Goal: Transaction & Acquisition: Purchase product/service

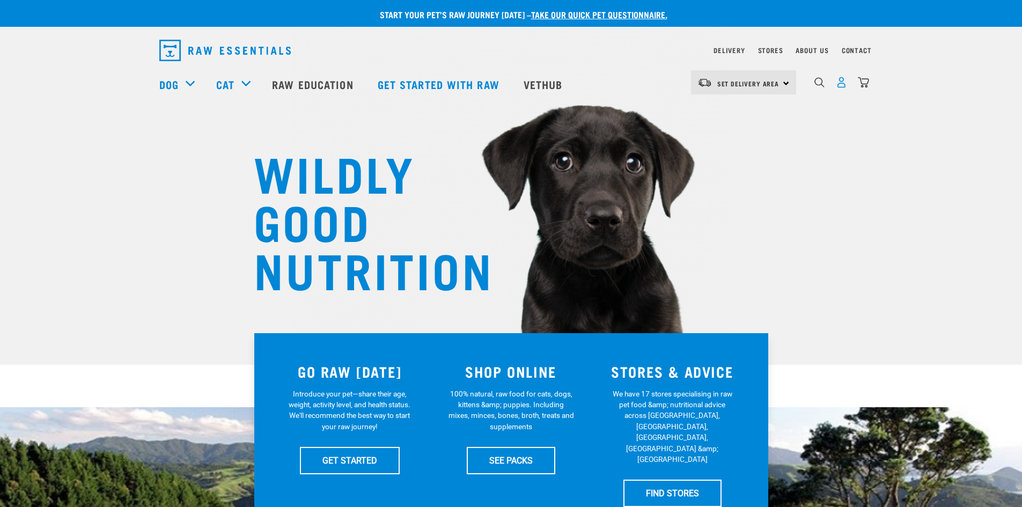
click at [841, 85] on img "dropdown navigation" at bounding box center [841, 82] width 11 height 11
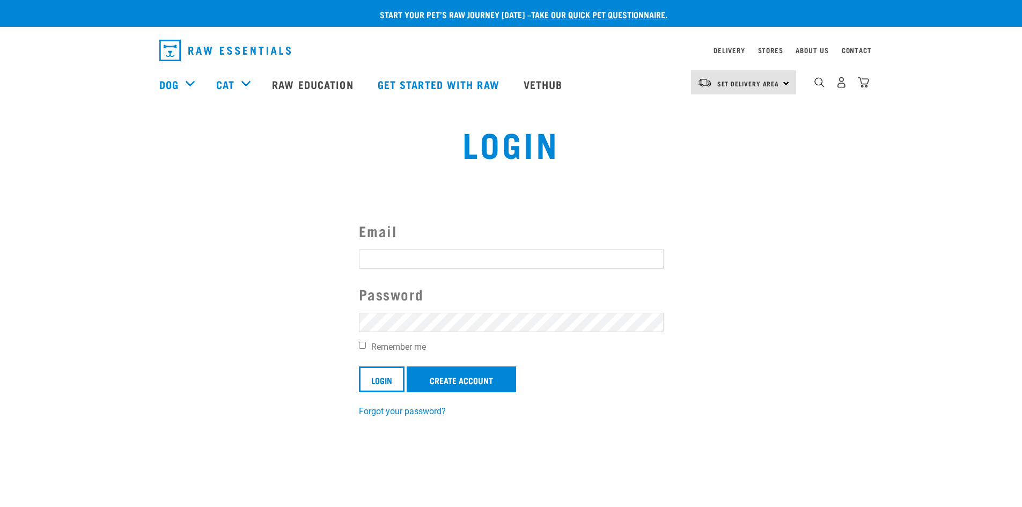
type input "[EMAIL_ADDRESS][DOMAIN_NAME]"
click at [459, 383] on link "Create Account" at bounding box center [461, 379] width 109 height 26
click at [375, 382] on input "Login" at bounding box center [382, 379] width 46 height 26
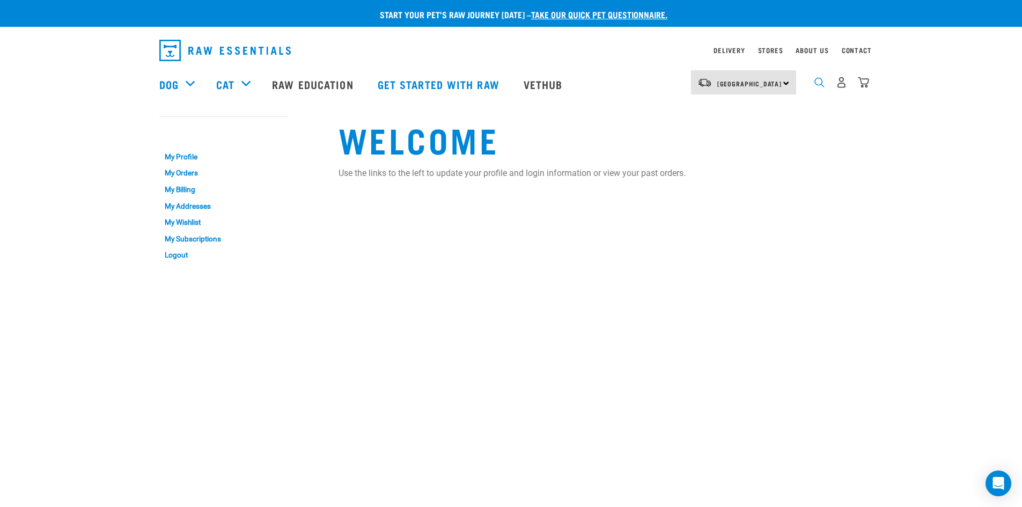
click at [817, 86] on img "dropdown navigation" at bounding box center [820, 82] width 10 height 10
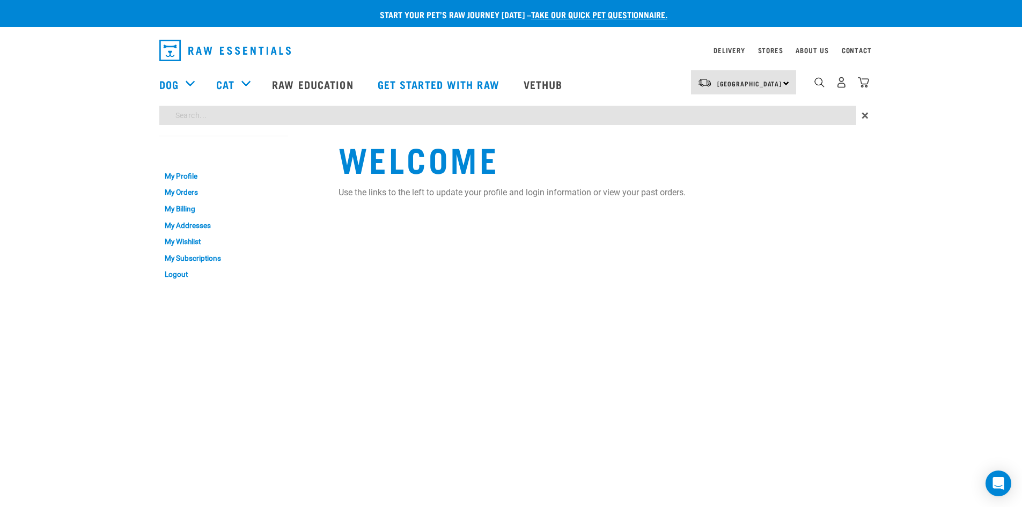
click at [417, 112] on div "Start your pet’s raw journey today – take our quick pet questionnaire. Delivery…" at bounding box center [511, 144] width 1022 height 288
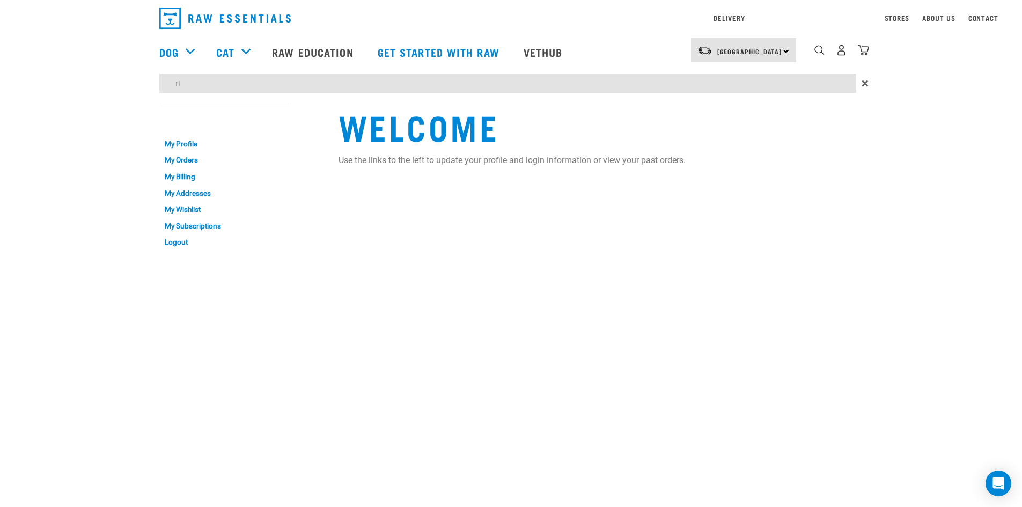
type input "r"
type input "tripe"
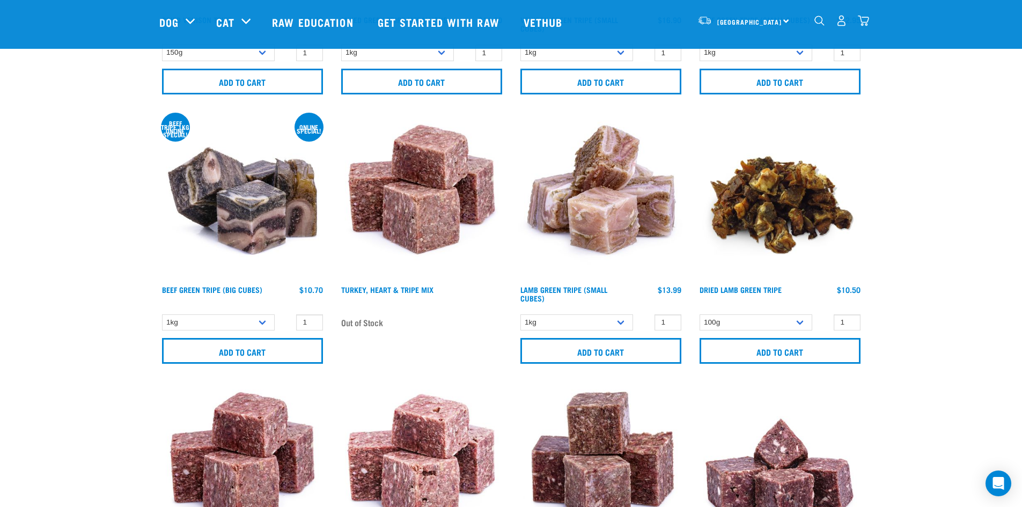
scroll to position [322, 0]
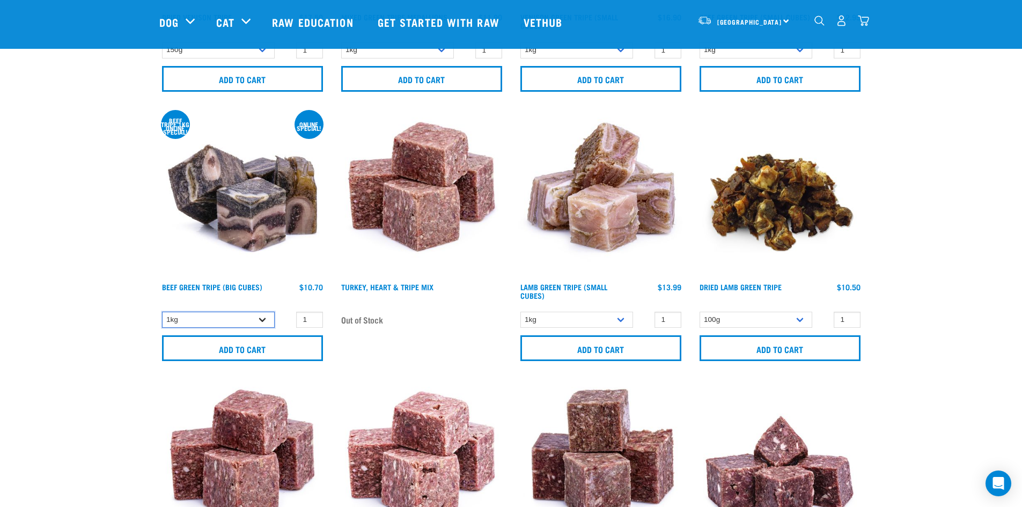
click at [231, 322] on select "1kg 3kg Bulk (10kg)" at bounding box center [218, 320] width 113 height 17
select select "346"
click at [162, 312] on select "1kg 3kg Bulk (10kg)" at bounding box center [218, 320] width 113 height 17
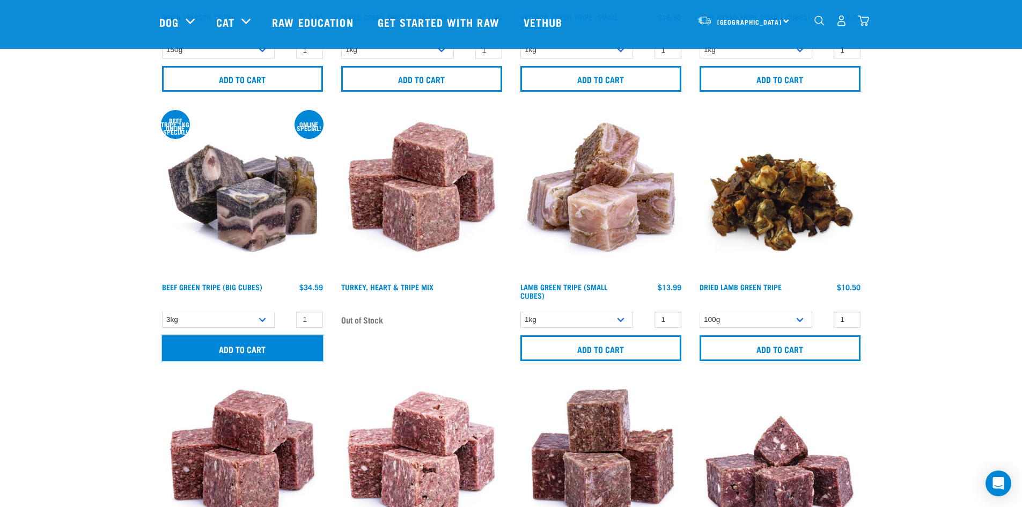
click at [268, 346] on input "Add to cart" at bounding box center [242, 348] width 161 height 26
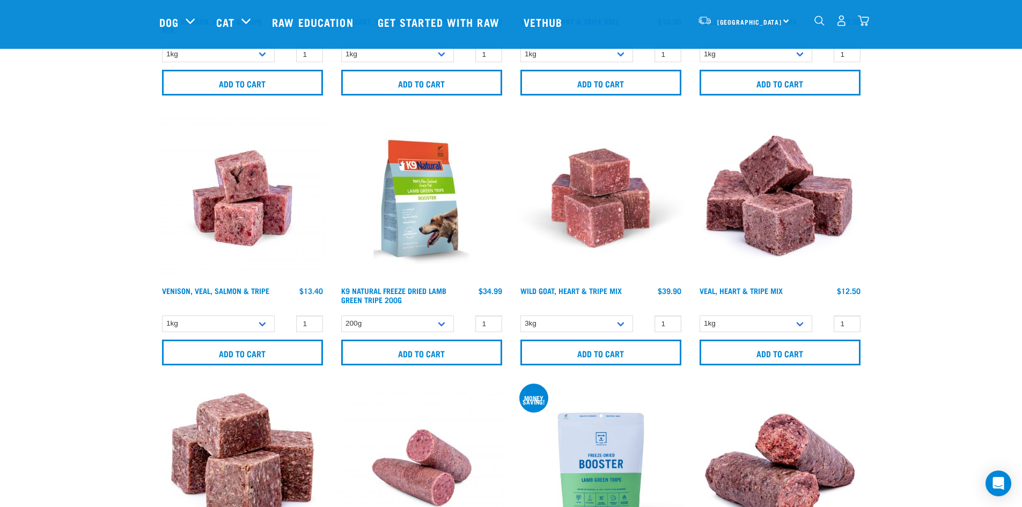
scroll to position [1395, 0]
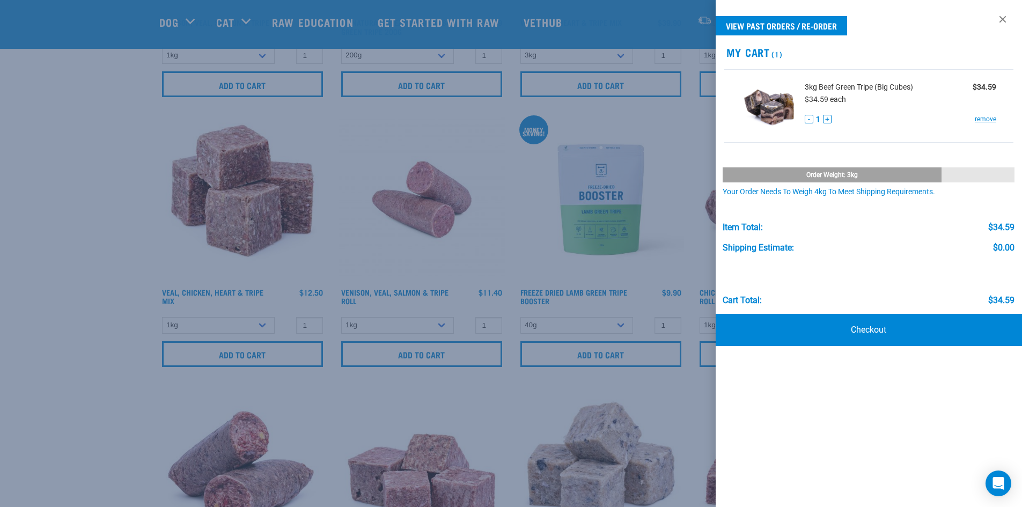
click at [115, 256] on div at bounding box center [511, 253] width 1022 height 507
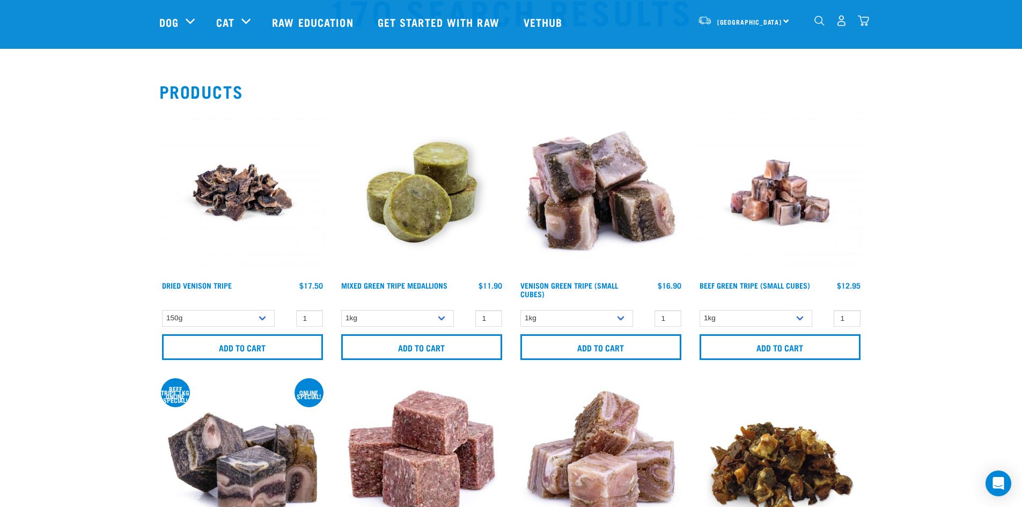
scroll to position [0, 0]
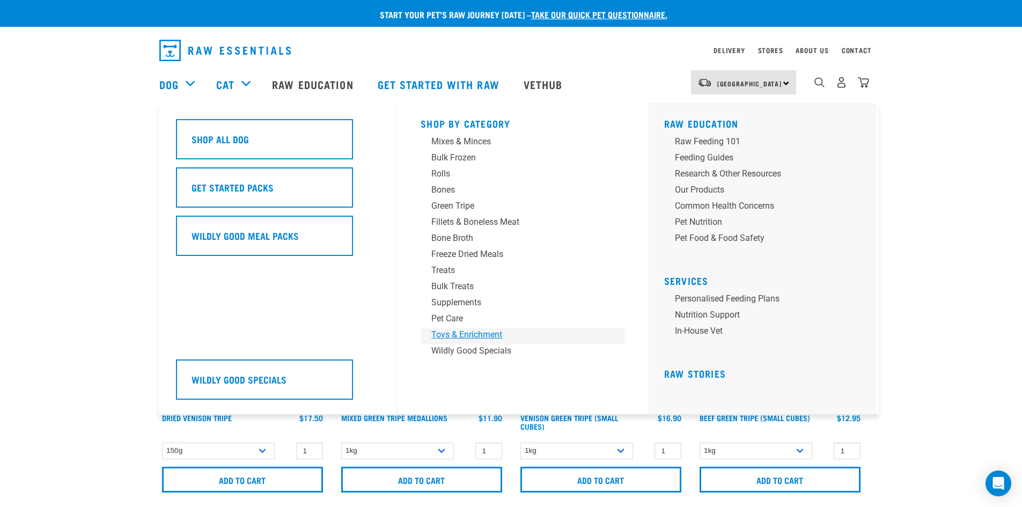
click at [459, 331] on div "Toys & Enrichment" at bounding box center [514, 334] width 167 height 13
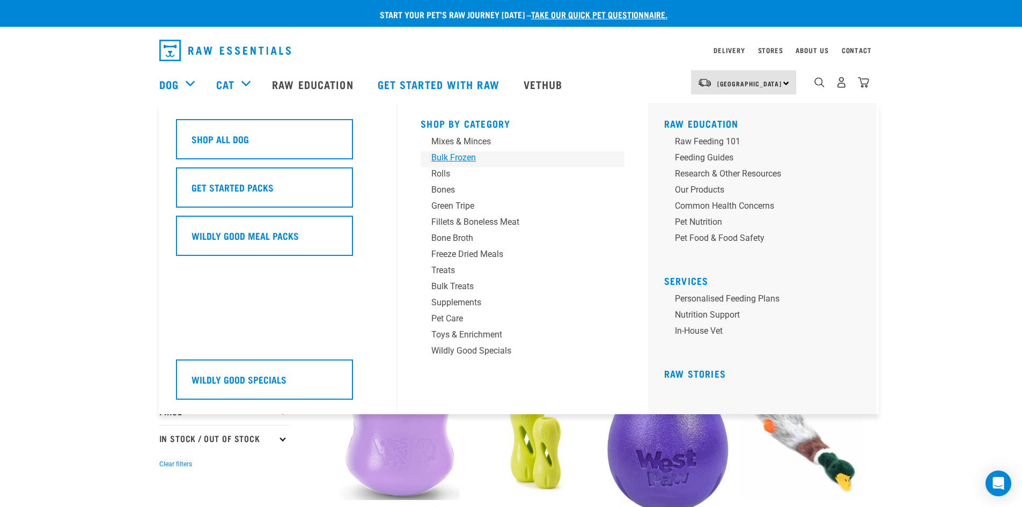
click at [483, 161] on div "Bulk Frozen" at bounding box center [514, 157] width 167 height 13
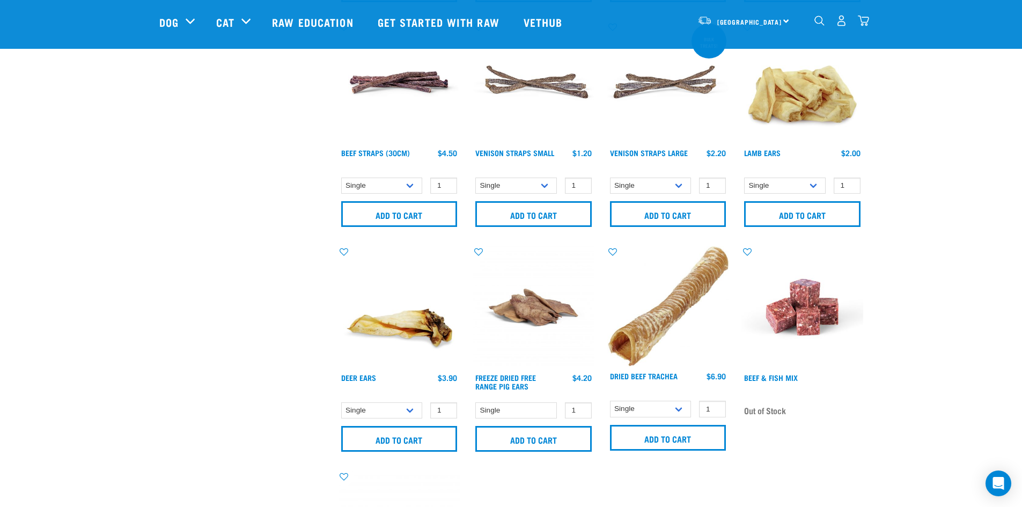
scroll to position [1180, 0]
click at [556, 442] on input "Add to cart" at bounding box center [533, 439] width 116 height 26
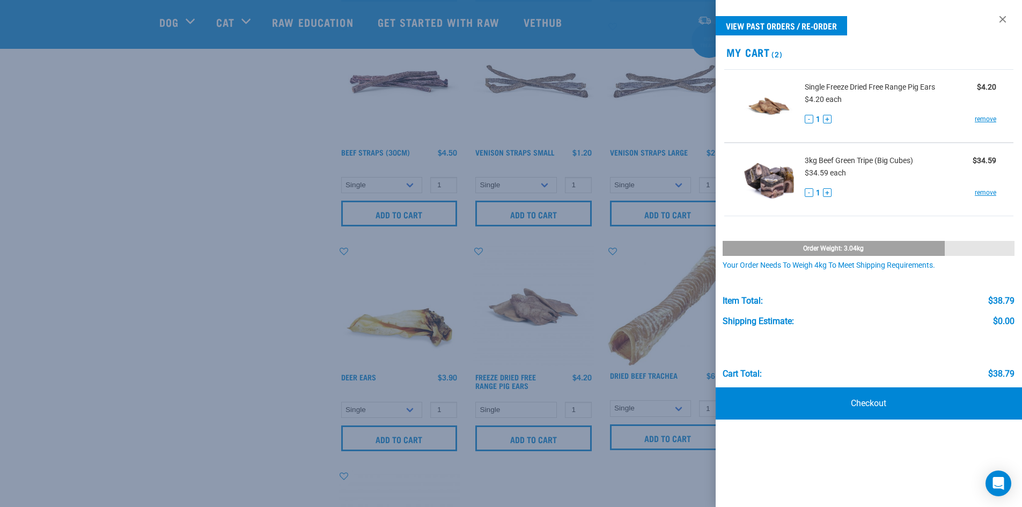
click at [229, 340] on div at bounding box center [511, 253] width 1022 height 507
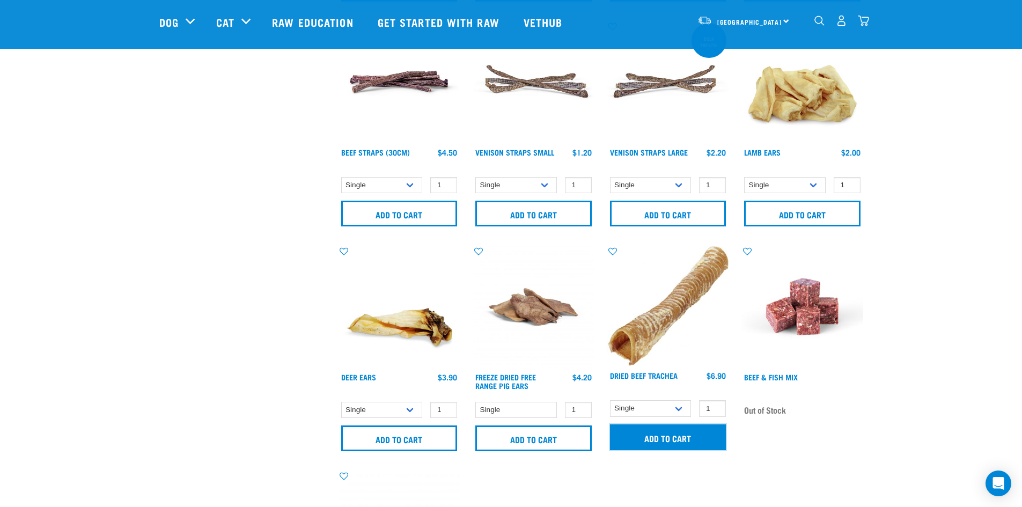
click at [684, 432] on input "Add to cart" at bounding box center [668, 437] width 116 height 26
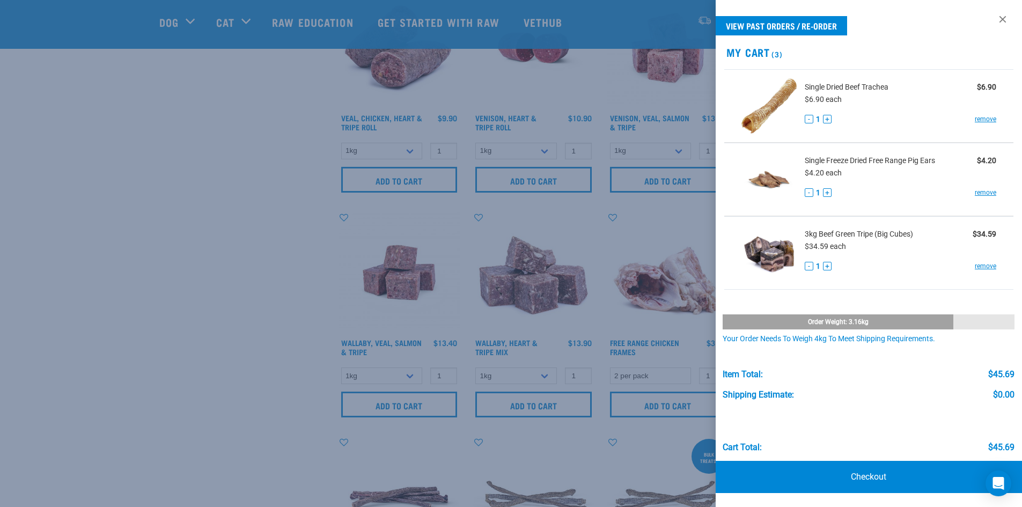
scroll to position [698, 0]
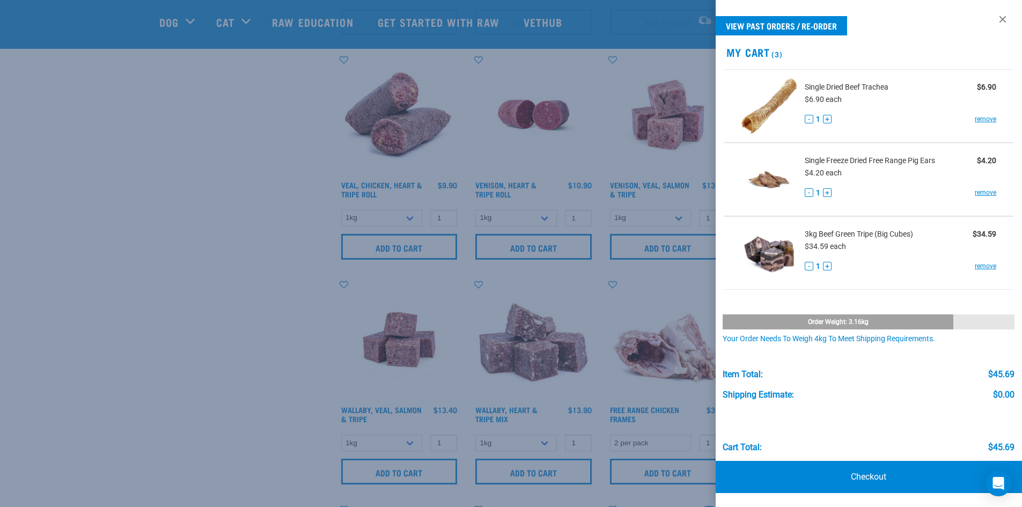
click at [167, 226] on div at bounding box center [511, 253] width 1022 height 507
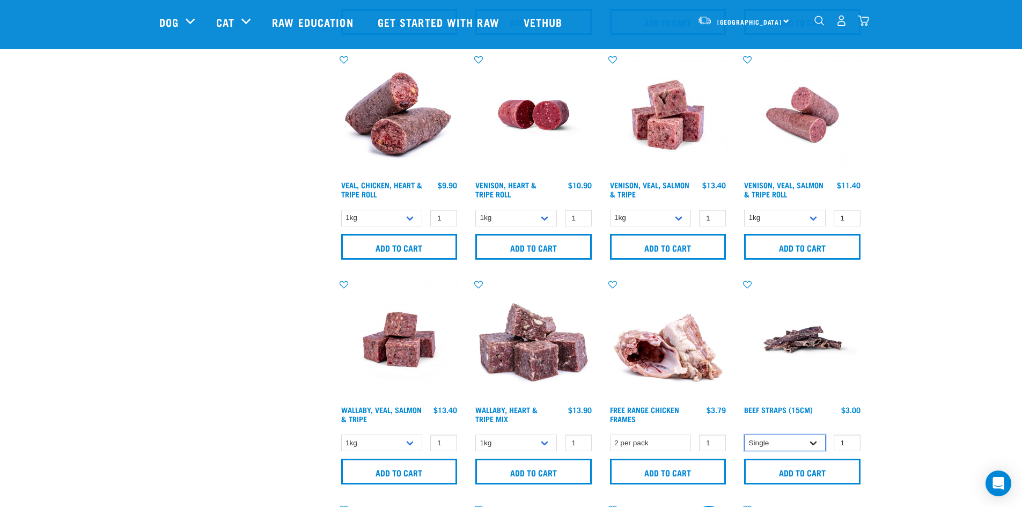
click at [808, 445] on select "Single 6 per pack 25 per pack" at bounding box center [785, 443] width 82 height 17
click at [744, 435] on select "Single 6 per pack 25 per pack" at bounding box center [785, 443] width 82 height 17
click at [797, 437] on select "Single 6 per pack 25 per pack" at bounding box center [785, 443] width 82 height 17
select select "687"
click at [744, 435] on select "Single 6 per pack 25 per pack" at bounding box center [785, 443] width 82 height 17
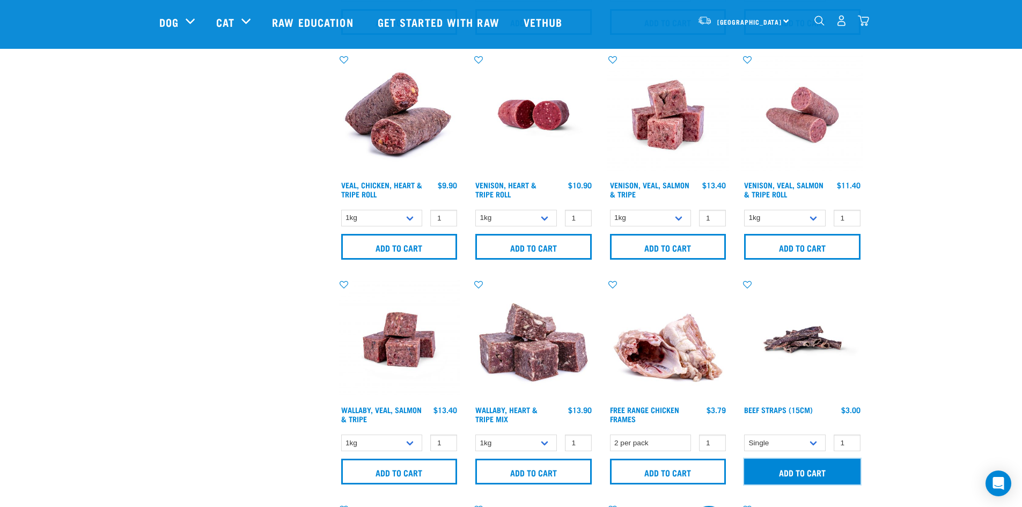
click at [809, 473] on input "Add to cart" at bounding box center [802, 472] width 116 height 26
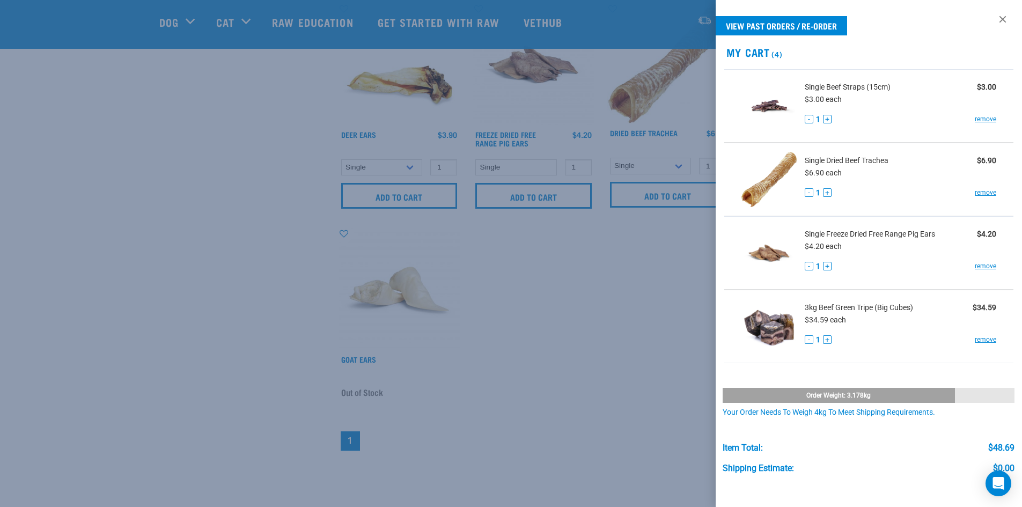
scroll to position [1502, 0]
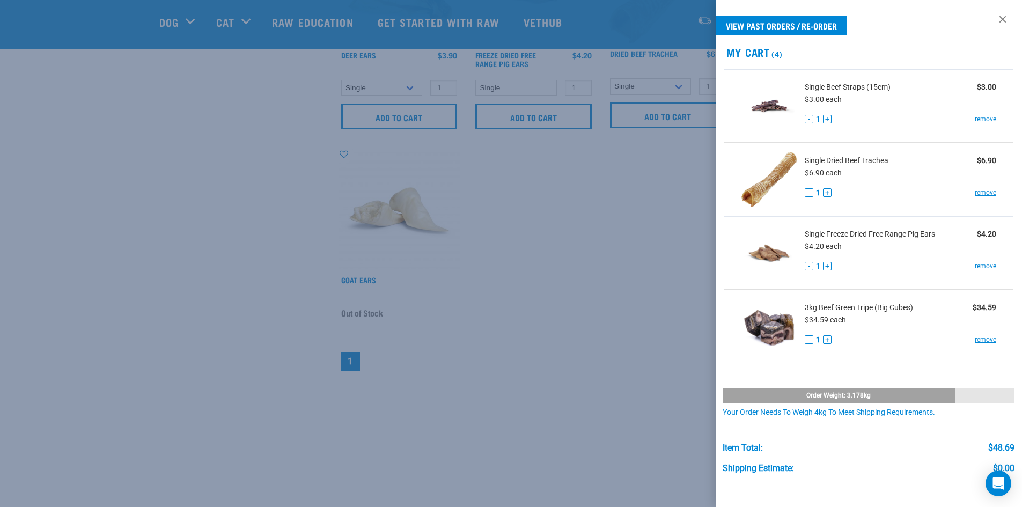
click at [493, 332] on div at bounding box center [511, 253] width 1022 height 507
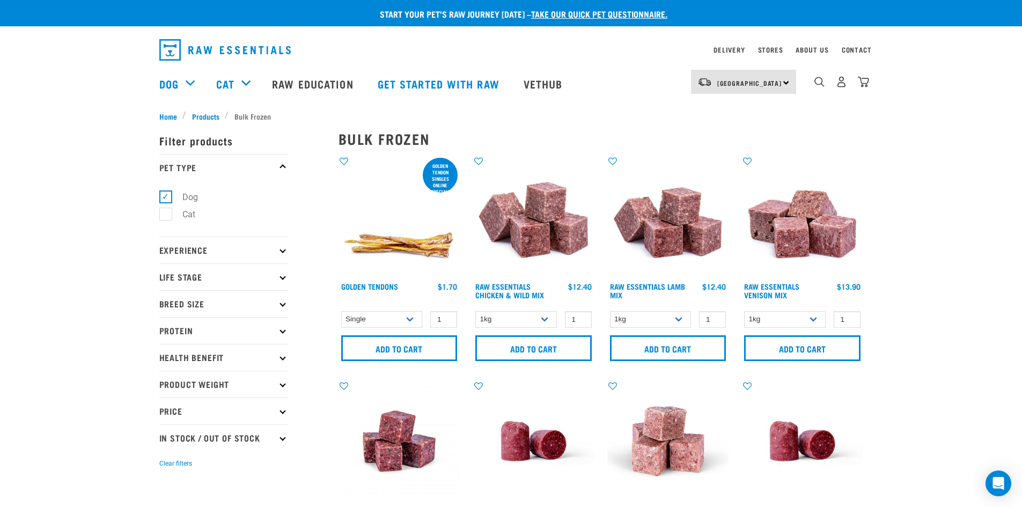
scroll to position [0, 0]
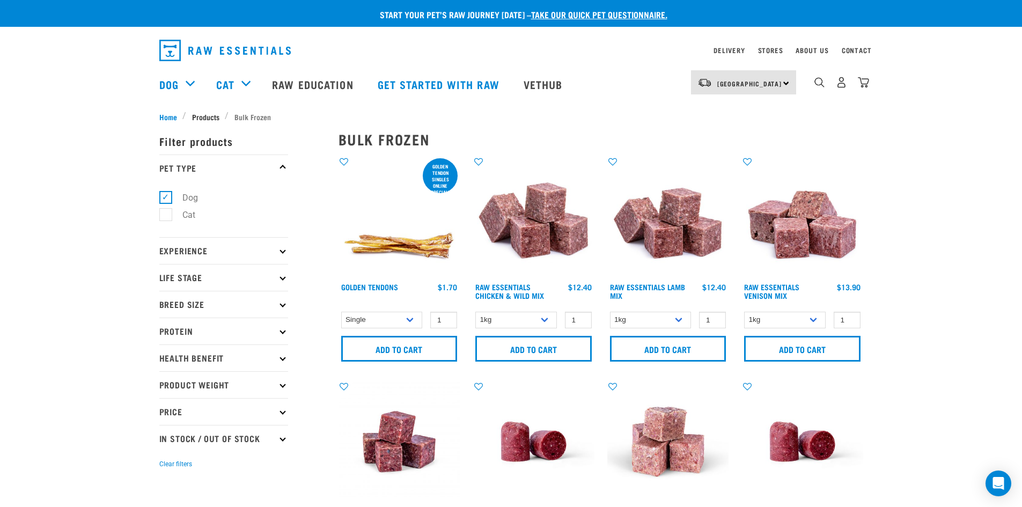
click at [210, 114] on span "Products" at bounding box center [205, 116] width 27 height 11
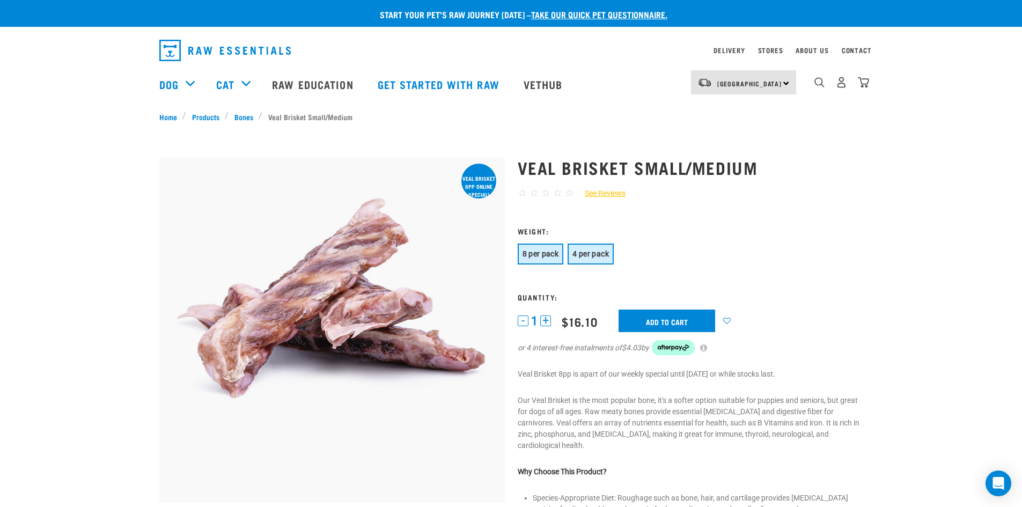
click at [590, 256] on span "4 per pack" at bounding box center [591, 254] width 36 height 9
click at [540, 250] on span "8 per pack" at bounding box center [541, 254] width 36 height 9
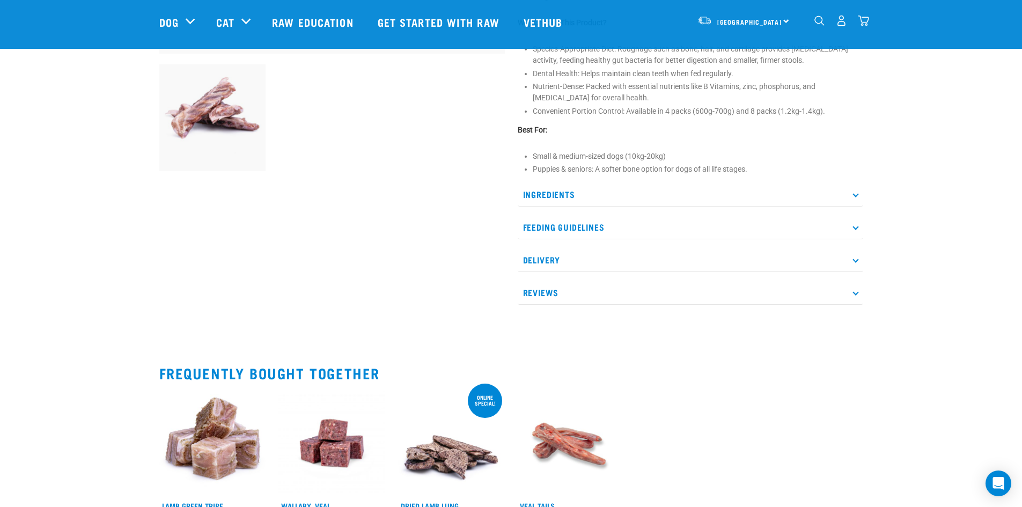
scroll to position [376, 0]
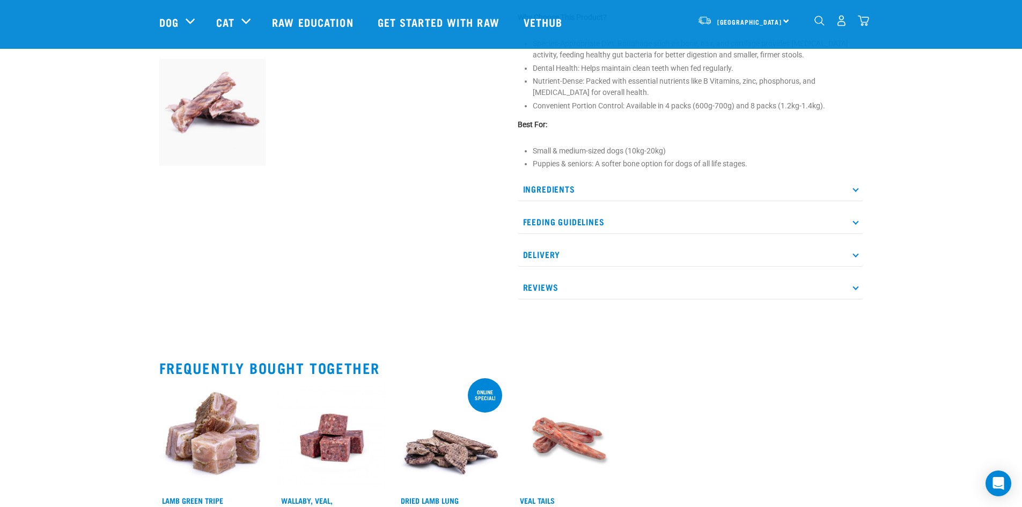
click at [562, 218] on p "Feeding Guidelines" at bounding box center [691, 222] width 346 height 24
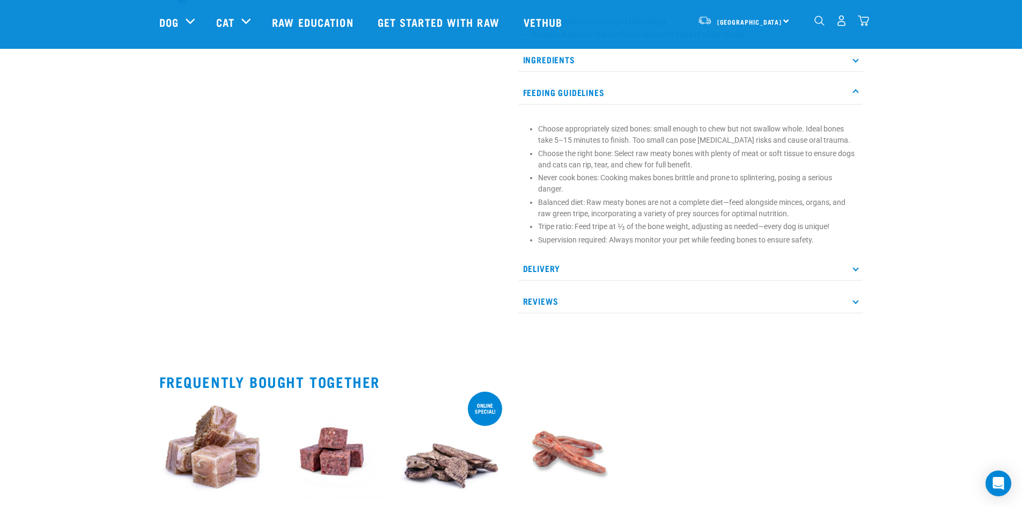
scroll to position [322, 0]
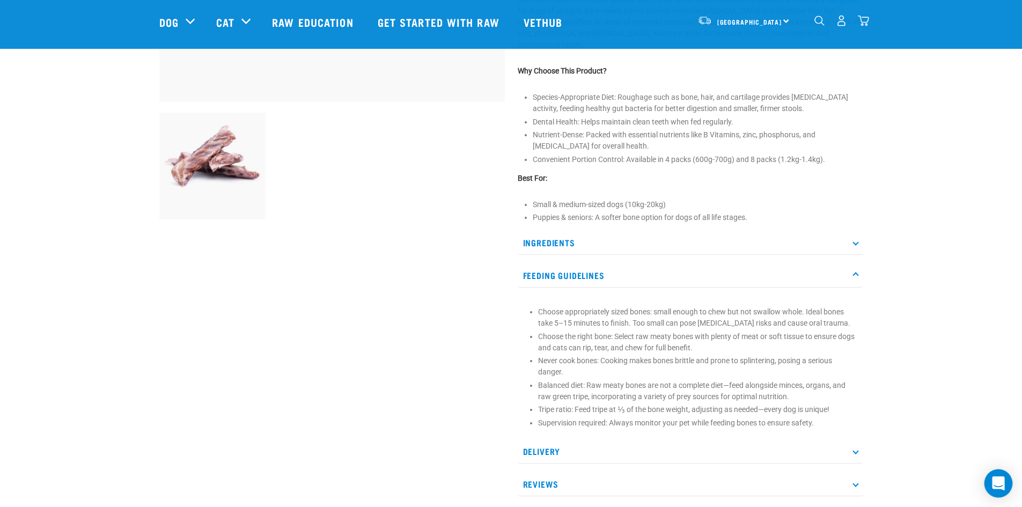
click at [1004, 486] on icon "Open Intercom Messenger" at bounding box center [998, 483] width 12 height 14
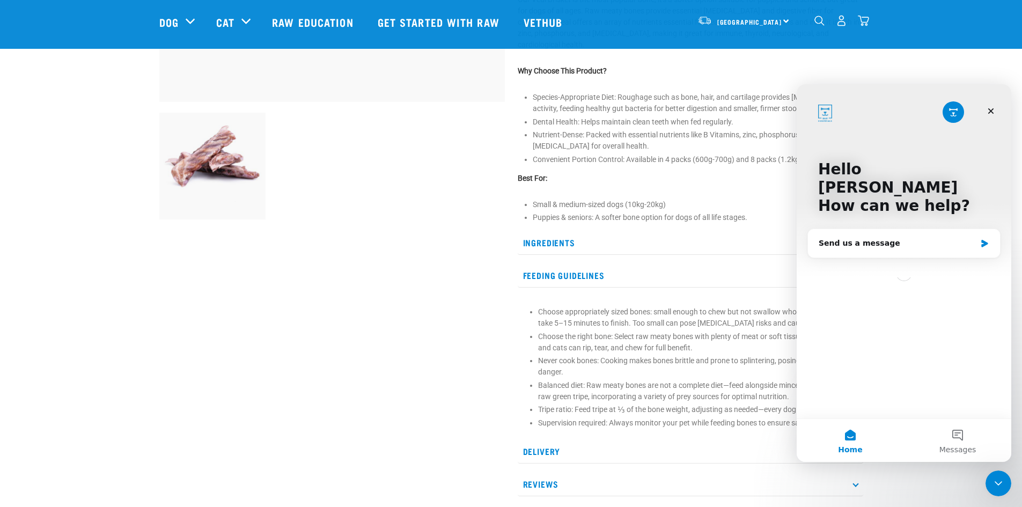
scroll to position [0, 0]
click at [960, 435] on button "Messages" at bounding box center [957, 440] width 107 height 43
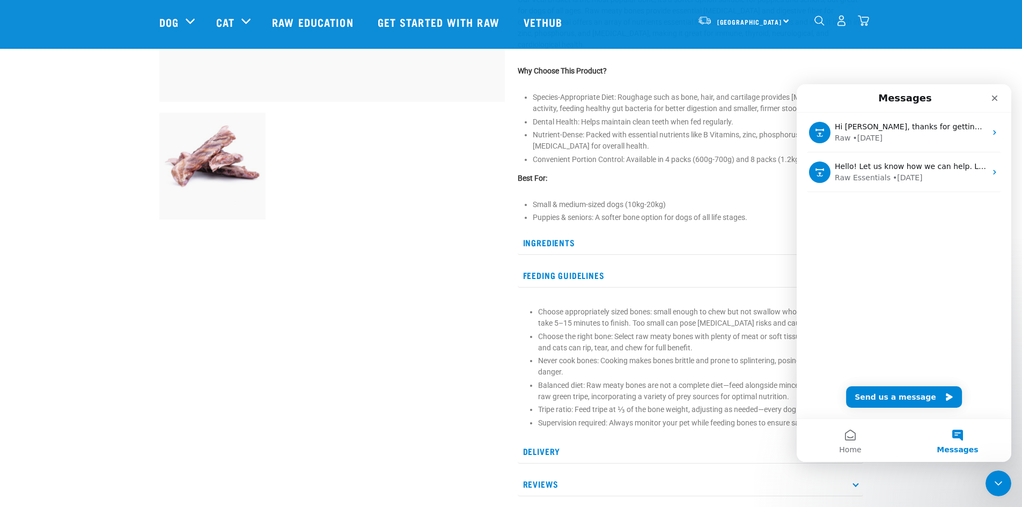
click at [658, 346] on p "Choose the right bone: Select raw meaty bones with plenty of meat or soft tissu…" at bounding box center [698, 342] width 320 height 23
click at [1000, 97] on div "Close" at bounding box center [994, 98] width 19 height 19
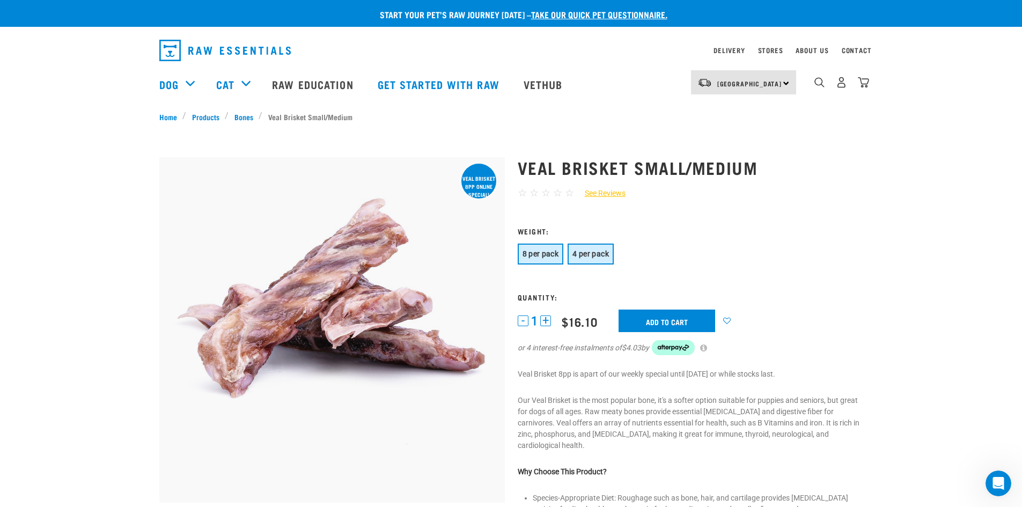
click at [594, 257] on span "4 per pack" at bounding box center [591, 254] width 36 height 9
click at [687, 319] on input "Add to cart" at bounding box center [660, 321] width 97 height 23
click at [243, 117] on link "Bones" at bounding box center [244, 116] width 30 height 11
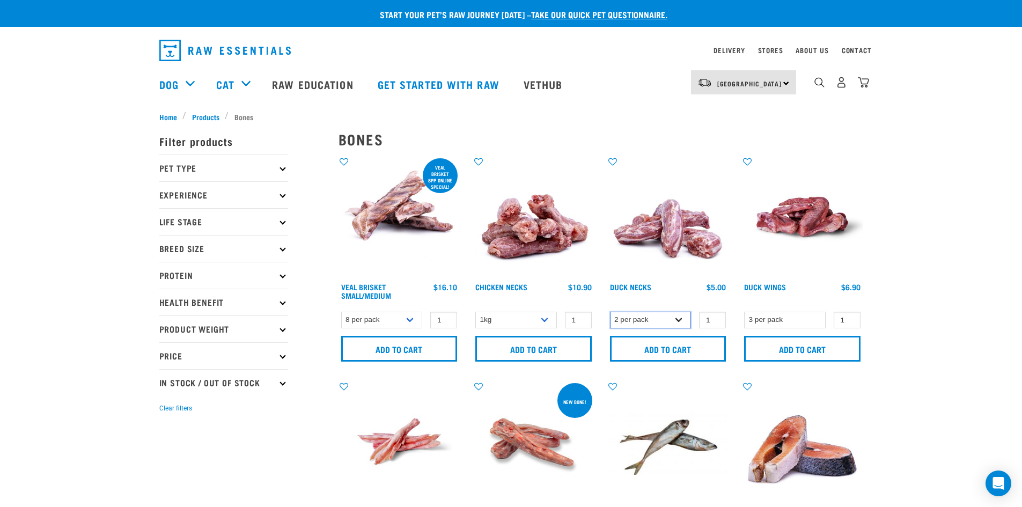
click at [658, 321] on select "2 per pack 6 per pack" at bounding box center [651, 320] width 82 height 17
click at [530, 318] on select "1kg 2kg" at bounding box center [516, 320] width 82 height 17
select select "7342"
click at [475, 312] on select "1kg 2kg" at bounding box center [516, 320] width 82 height 17
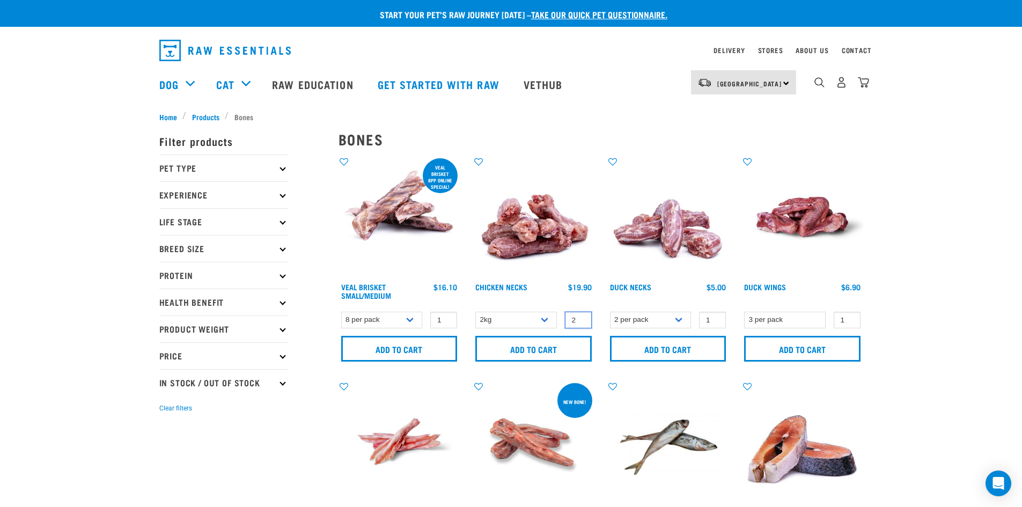
type input "2"
click at [583, 317] on input "2" at bounding box center [578, 320] width 27 height 17
click at [571, 352] on input "Add to cart" at bounding box center [533, 349] width 116 height 26
click at [662, 321] on select "2 per pack 6 per pack" at bounding box center [651, 320] width 82 height 17
click at [610, 312] on select "2 per pack 6 per pack" at bounding box center [651, 320] width 82 height 17
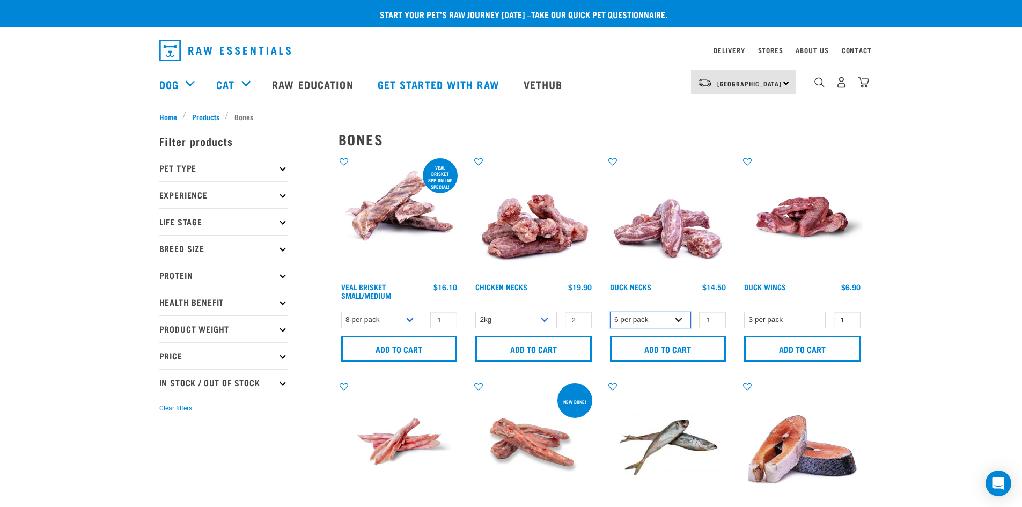
click at [663, 320] on select "2 per pack 6 per pack" at bounding box center [651, 320] width 82 height 17
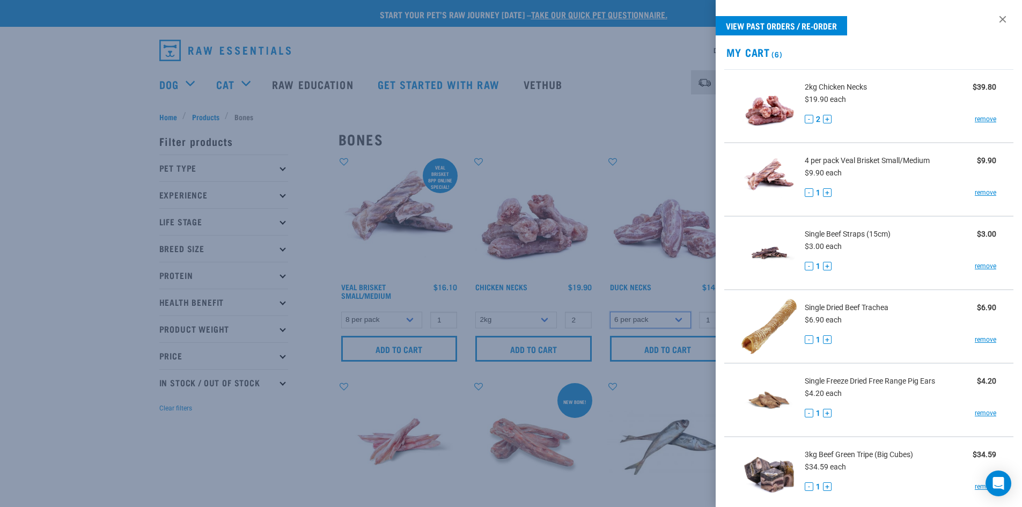
select select "626087"
click at [610, 312] on select "2 per pack 6 per pack" at bounding box center [651, 320] width 82 height 17
click at [611, 129] on div at bounding box center [511, 253] width 1022 height 507
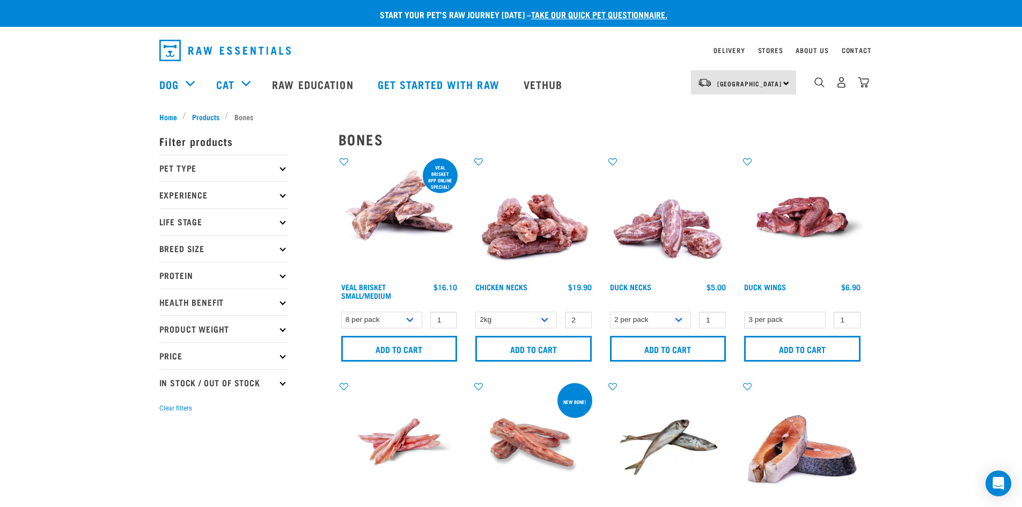
scroll to position [107, 0]
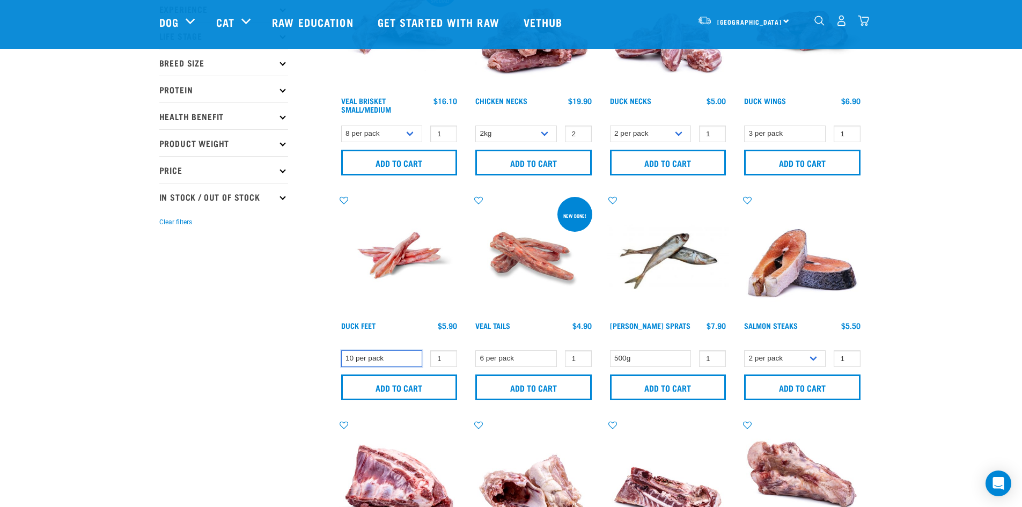
click at [401, 362] on select "10 per pack" at bounding box center [382, 358] width 82 height 17
click at [507, 246] on img at bounding box center [534, 256] width 122 height 122
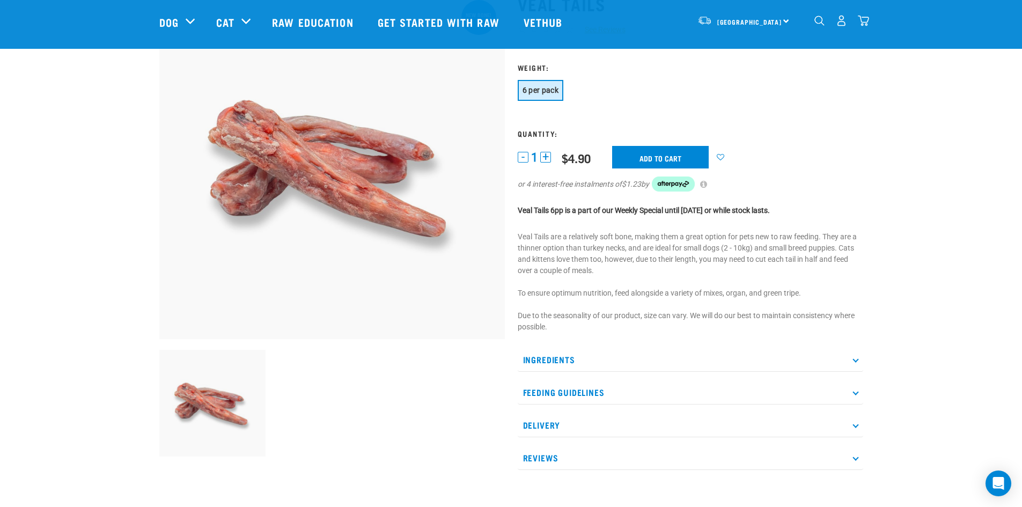
scroll to position [107, 0]
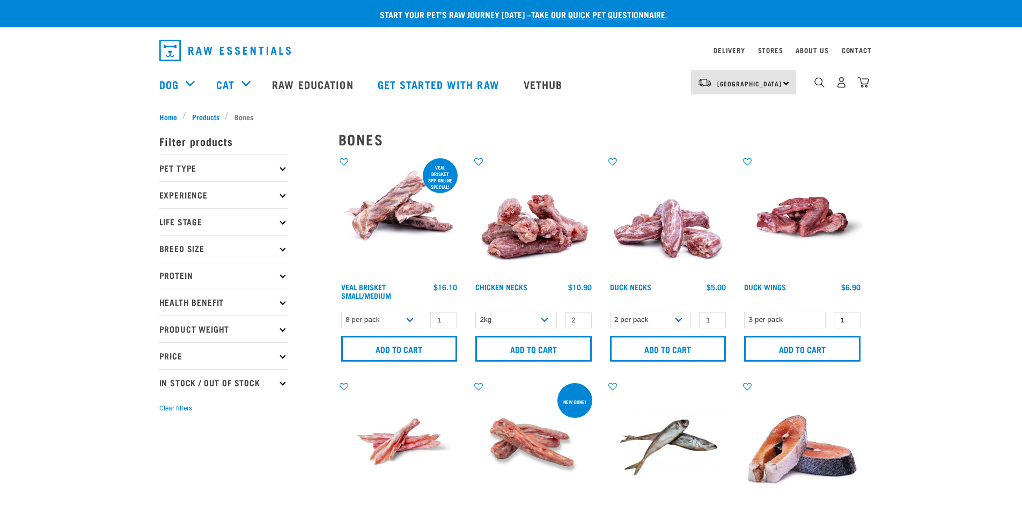
select select "7342"
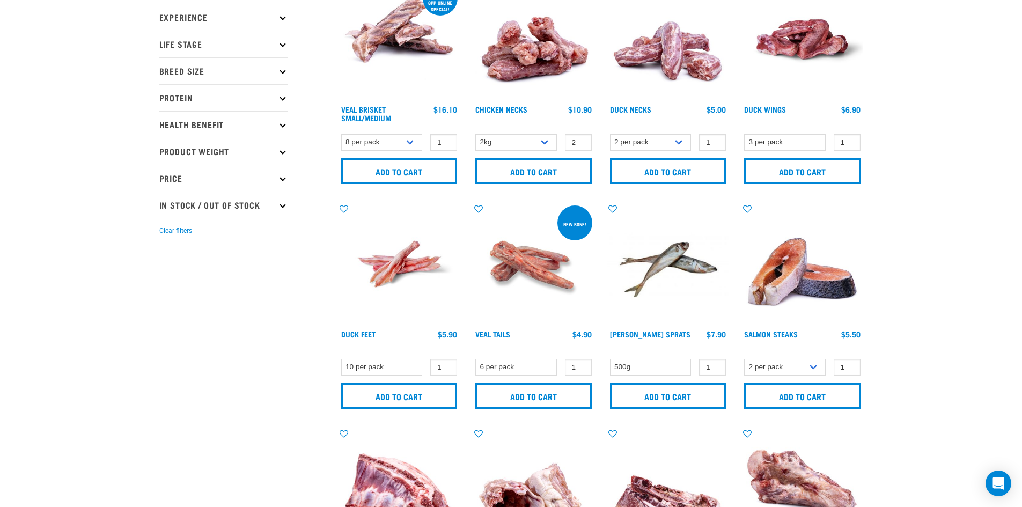
click at [402, 265] on img at bounding box center [400, 264] width 122 height 122
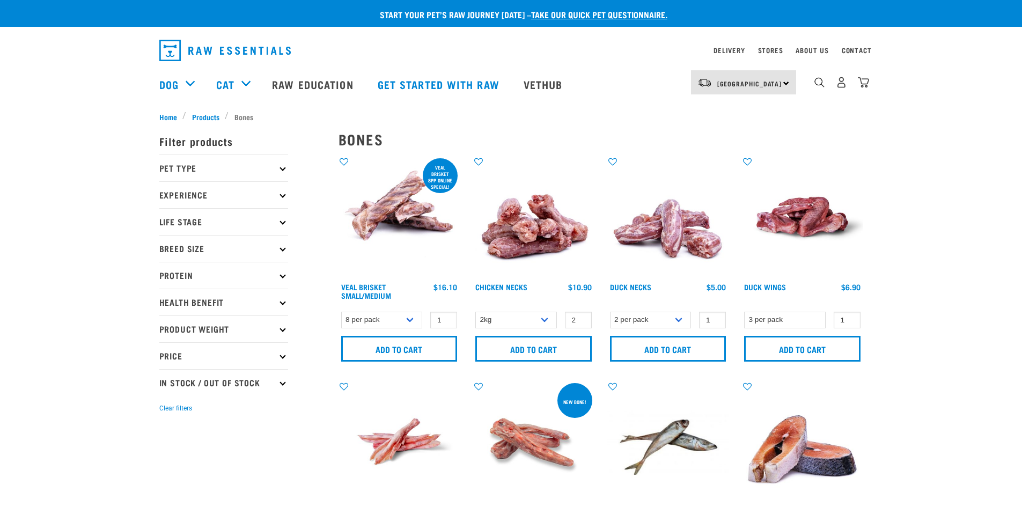
select select "7342"
click at [416, 349] on input "Add to cart" at bounding box center [399, 349] width 116 height 26
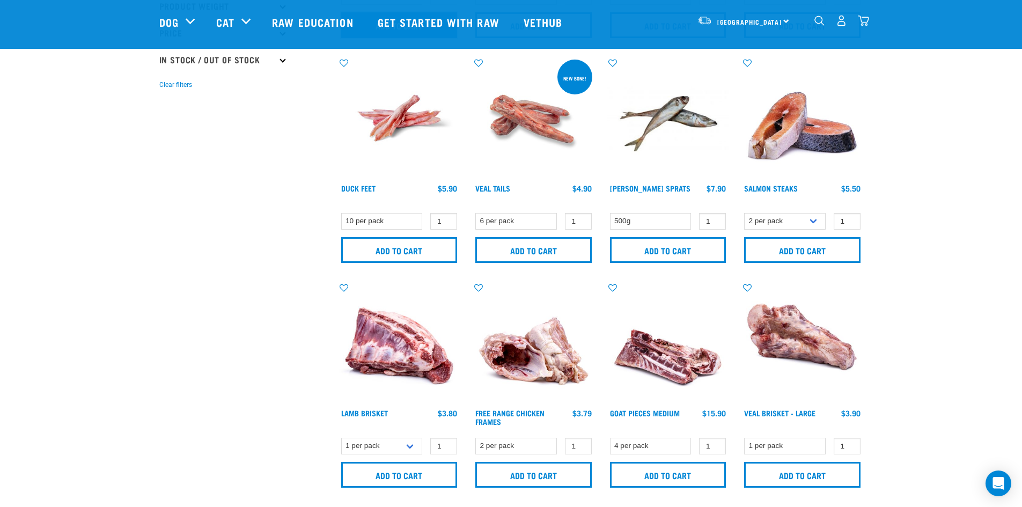
scroll to position [268, 0]
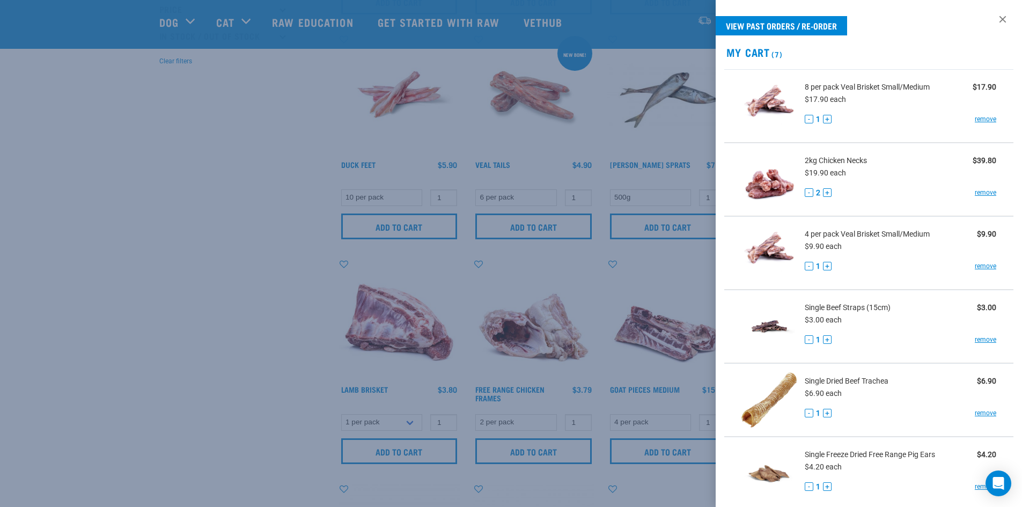
click at [216, 287] on div at bounding box center [511, 253] width 1022 height 507
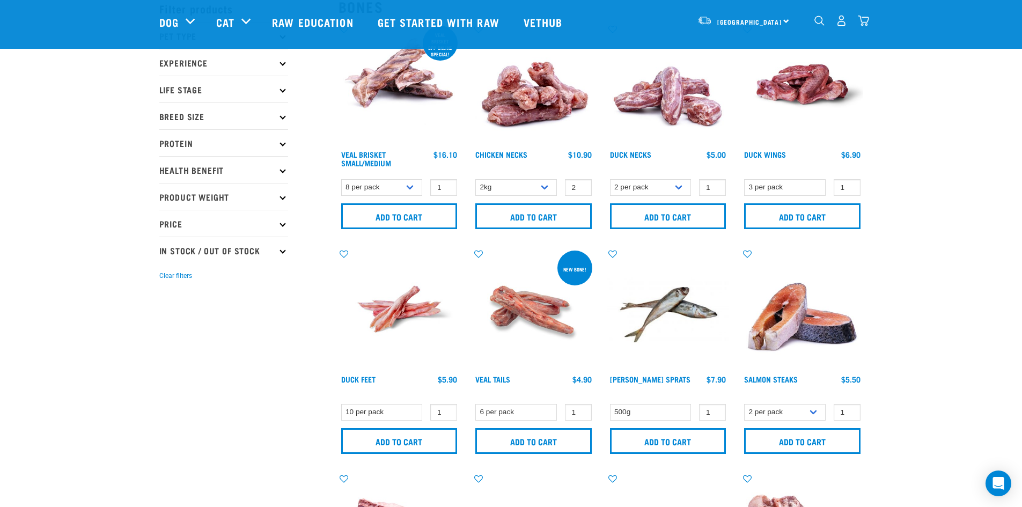
scroll to position [0, 0]
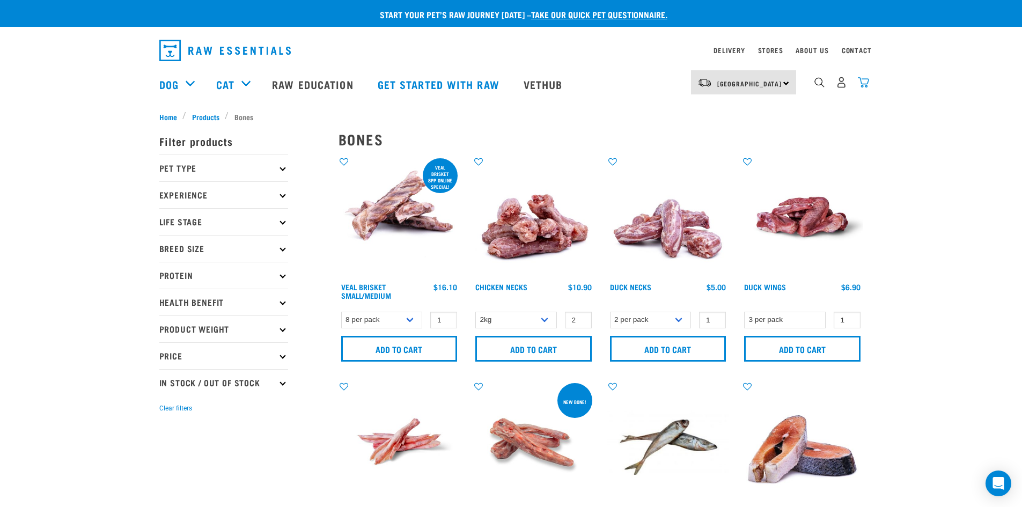
click at [863, 88] on img "dropdown navigation" at bounding box center [863, 82] width 11 height 11
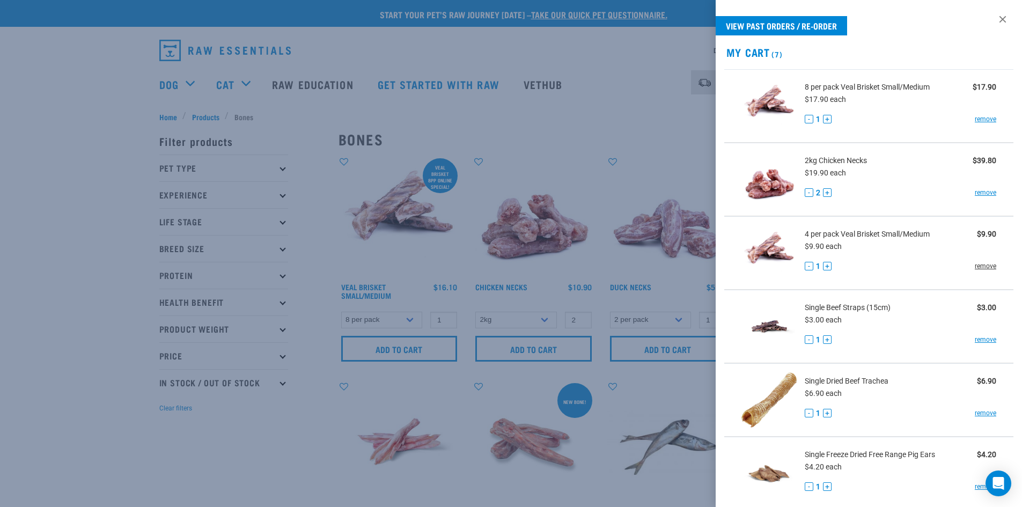
click at [977, 267] on link "remove" at bounding box center [985, 266] width 21 height 10
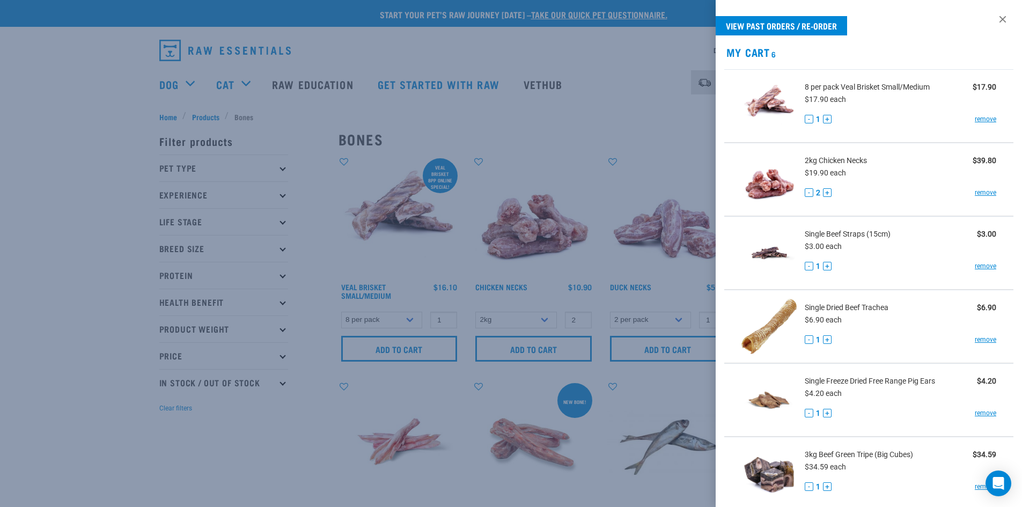
click at [172, 451] on div at bounding box center [511, 253] width 1022 height 507
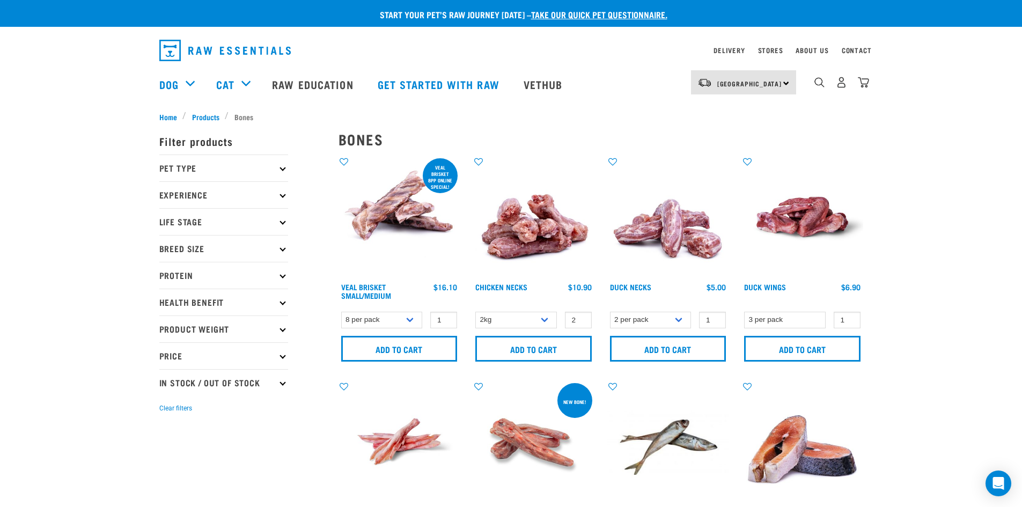
click at [213, 304] on p "Health Benefit" at bounding box center [223, 302] width 129 height 27
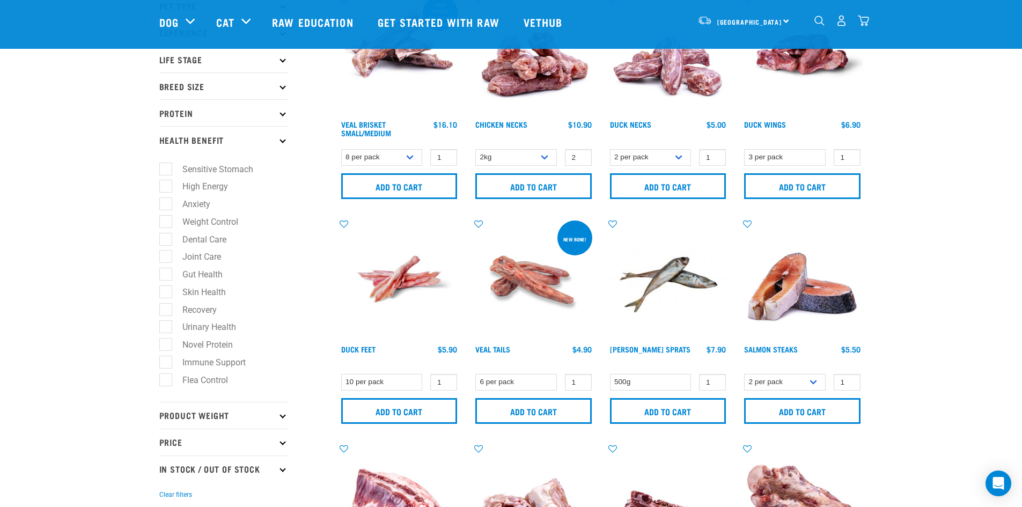
scroll to position [107, 0]
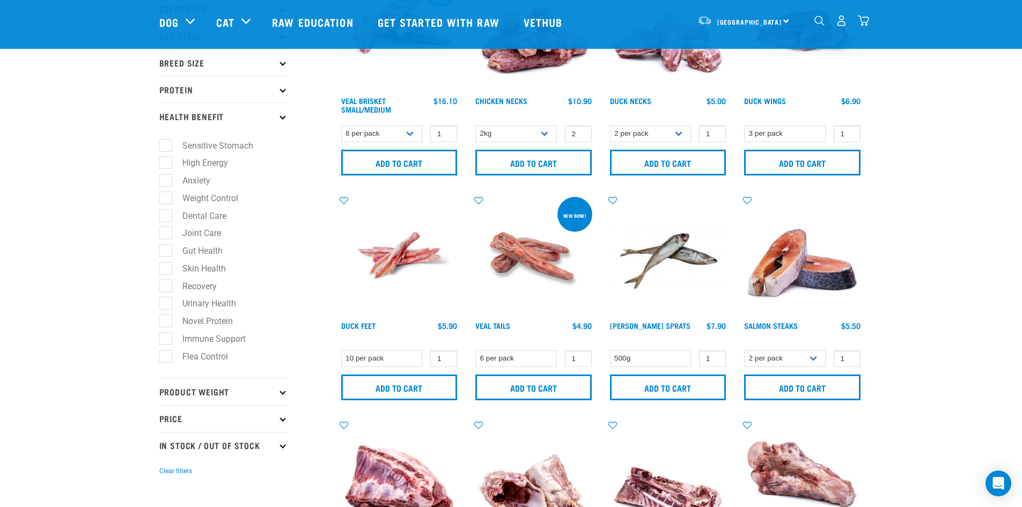
click at [210, 218] on label "Dental Care" at bounding box center [197, 215] width 65 height 13
click at [166, 217] on input "Dental Care" at bounding box center [162, 213] width 7 height 7
checkbox input "true"
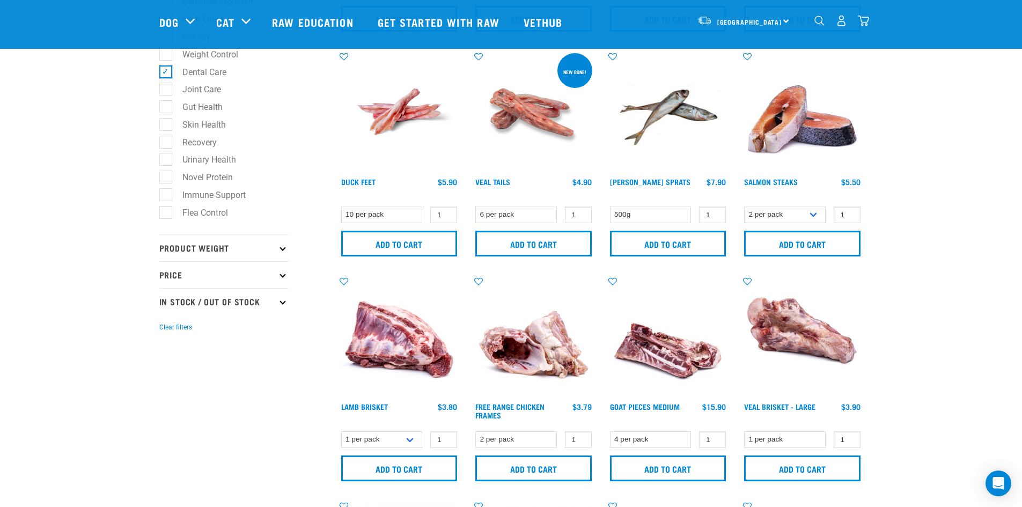
scroll to position [268, 0]
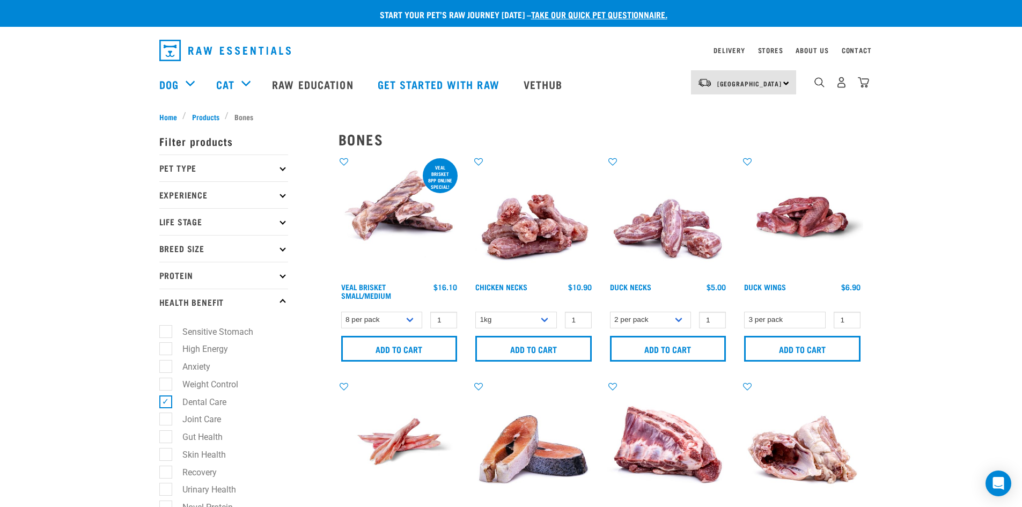
click at [230, 276] on p "Protein" at bounding box center [223, 275] width 129 height 27
click at [243, 202] on p "Experience" at bounding box center [223, 194] width 129 height 27
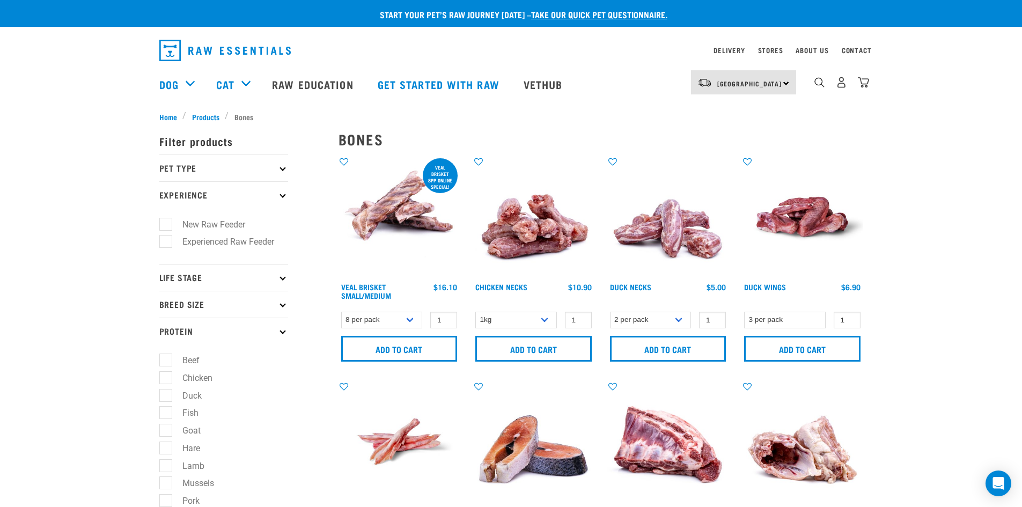
click at [233, 167] on p "Pet Type" at bounding box center [223, 168] width 129 height 27
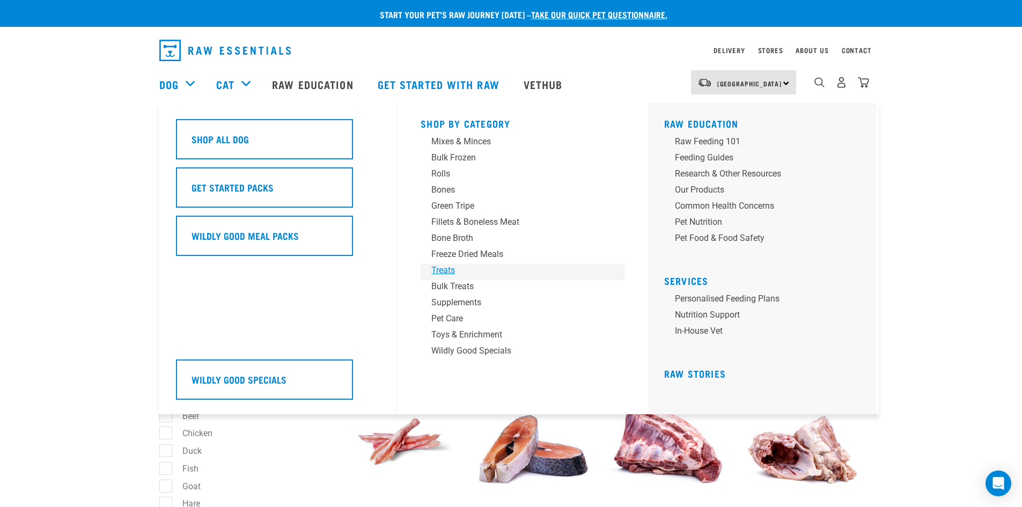
click at [467, 275] on div "Treats" at bounding box center [514, 270] width 167 height 13
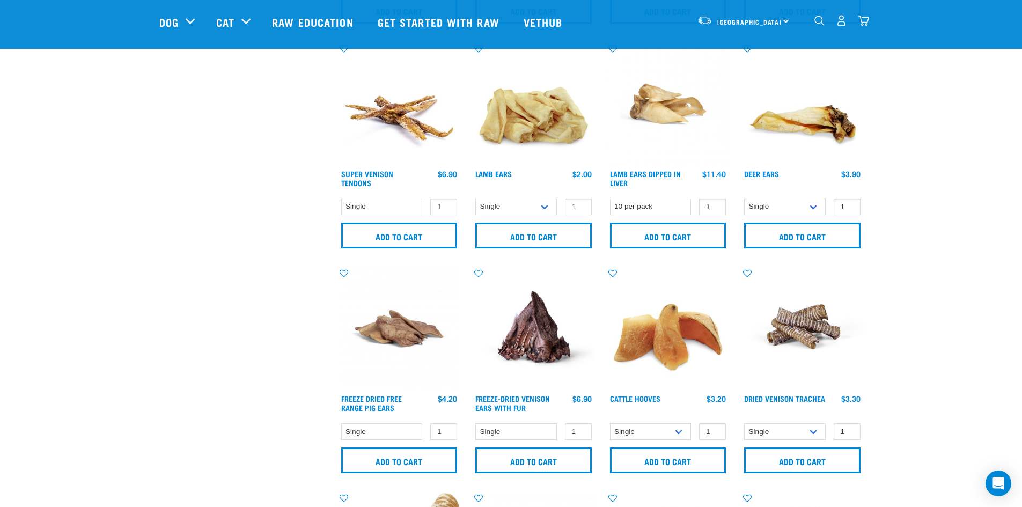
scroll to position [805, 0]
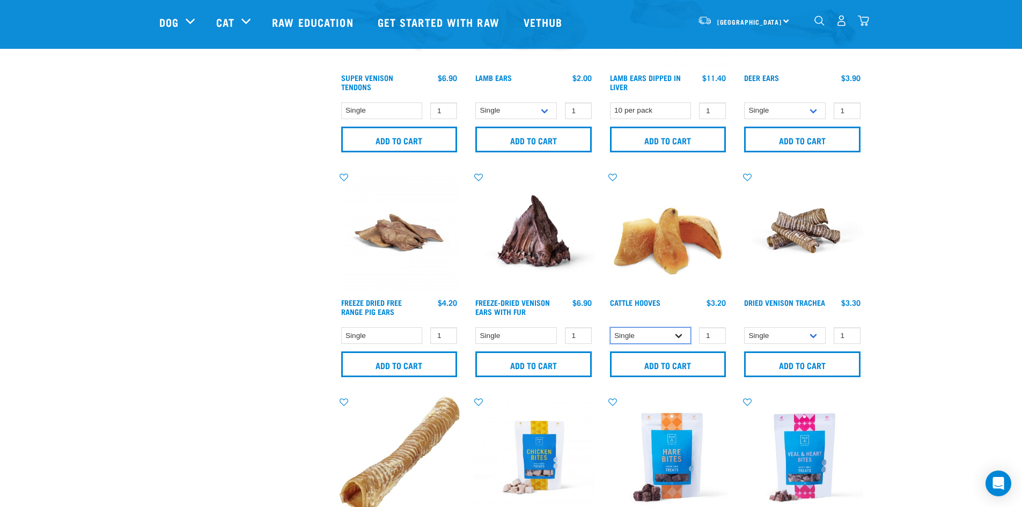
click at [668, 337] on select "Single 10 per pack Bulk (30 pack)" at bounding box center [651, 335] width 82 height 17
click at [671, 333] on select "Single 10 per pack Bulk (30 pack)" at bounding box center [651, 335] width 82 height 17
click at [694, 361] on input "Add to cart" at bounding box center [668, 364] width 116 height 26
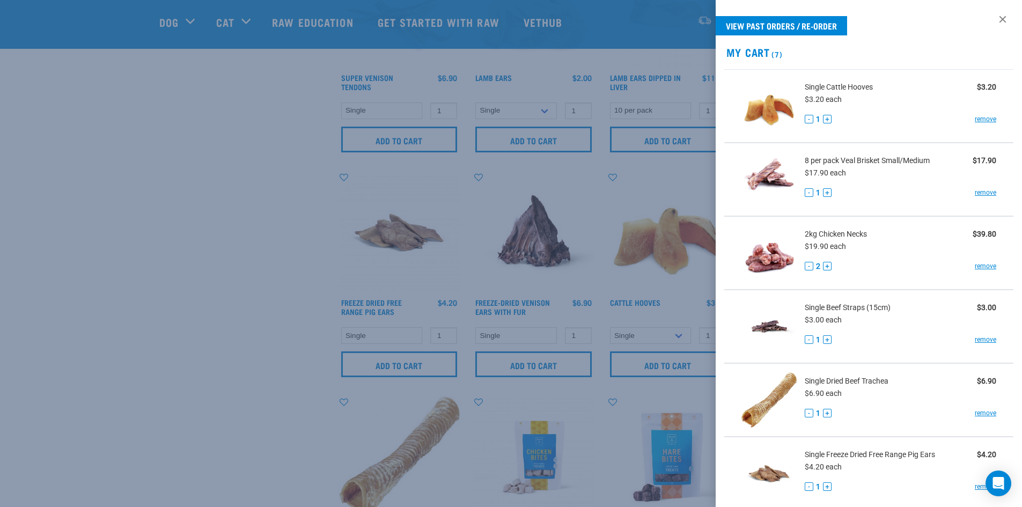
click at [257, 252] on div at bounding box center [511, 253] width 1022 height 507
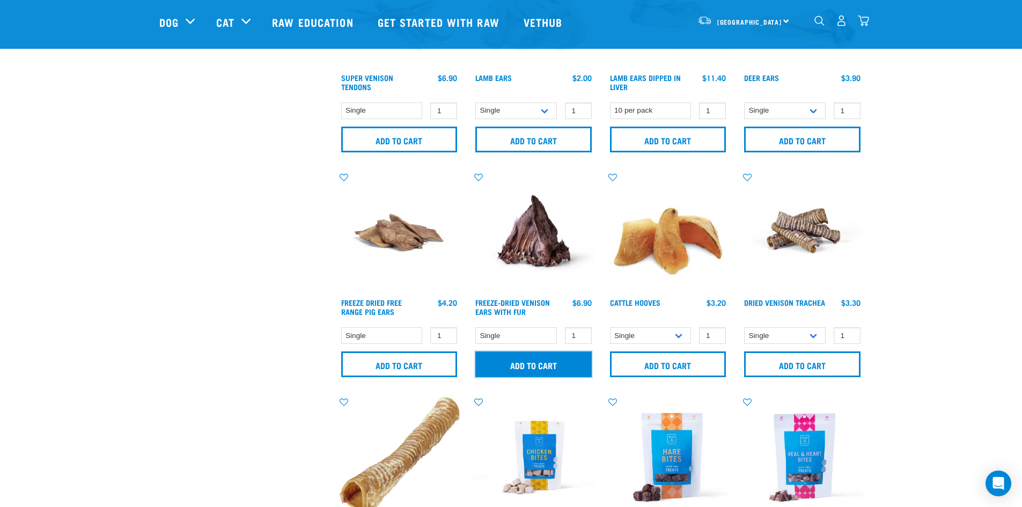
click at [560, 361] on input "Add to cart" at bounding box center [533, 364] width 116 height 26
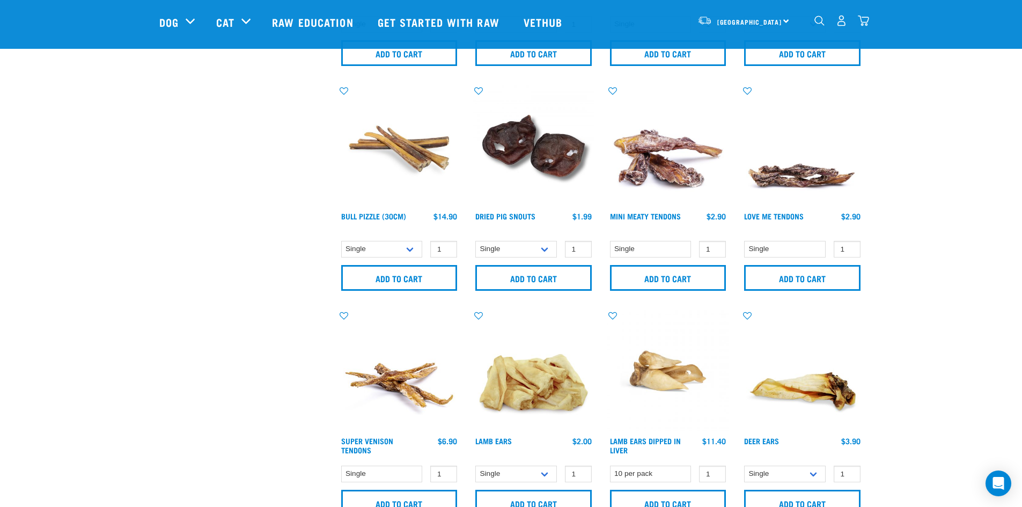
scroll to position [376, 0]
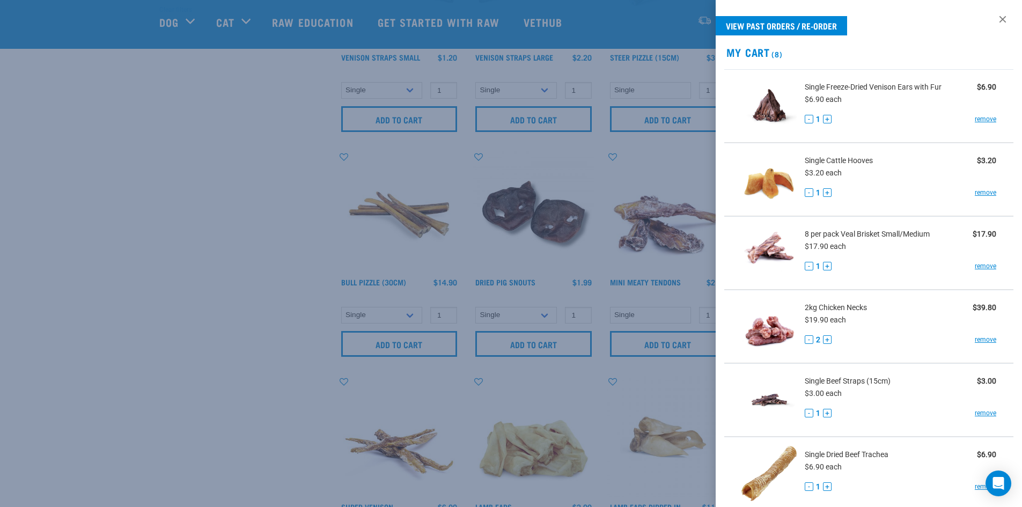
click at [204, 240] on div at bounding box center [511, 253] width 1022 height 507
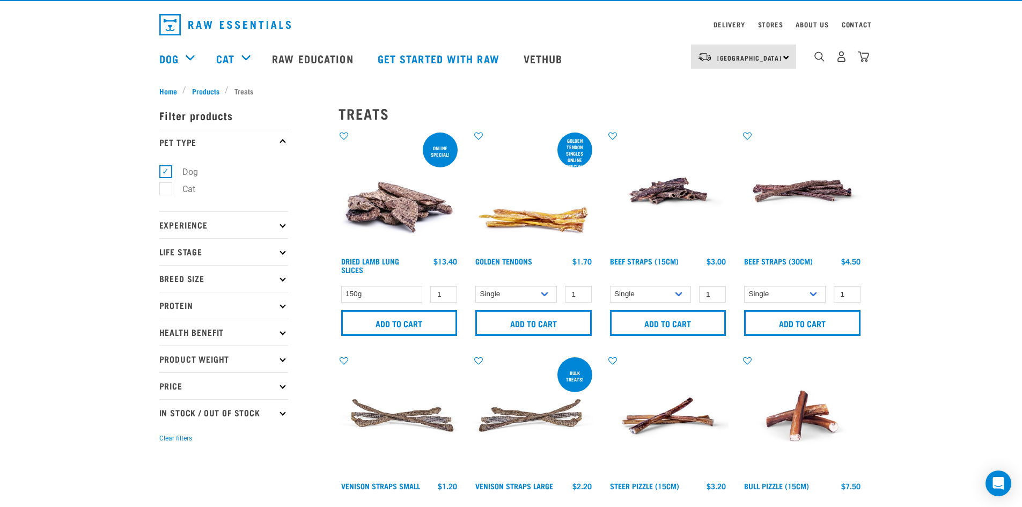
scroll to position [0, 0]
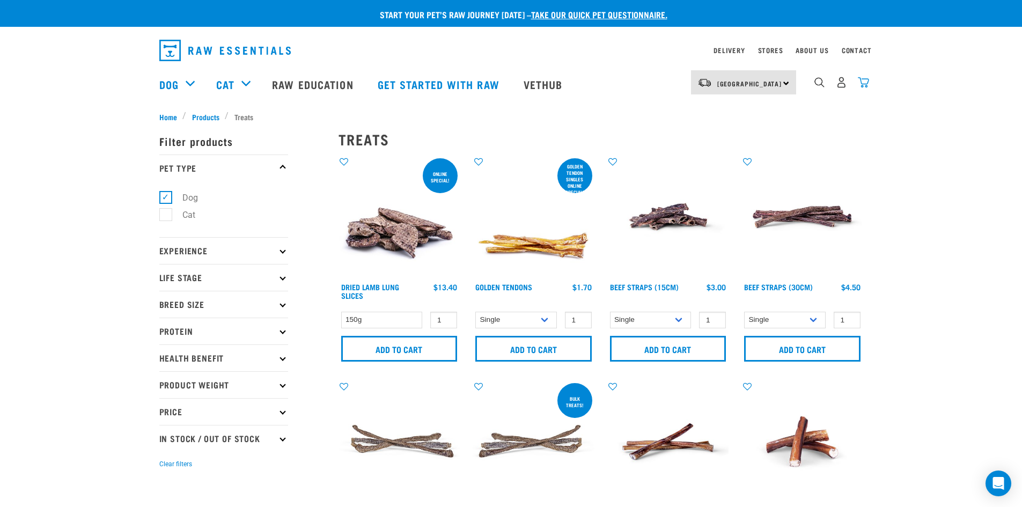
click at [865, 86] on img "dropdown navigation" at bounding box center [863, 82] width 11 height 11
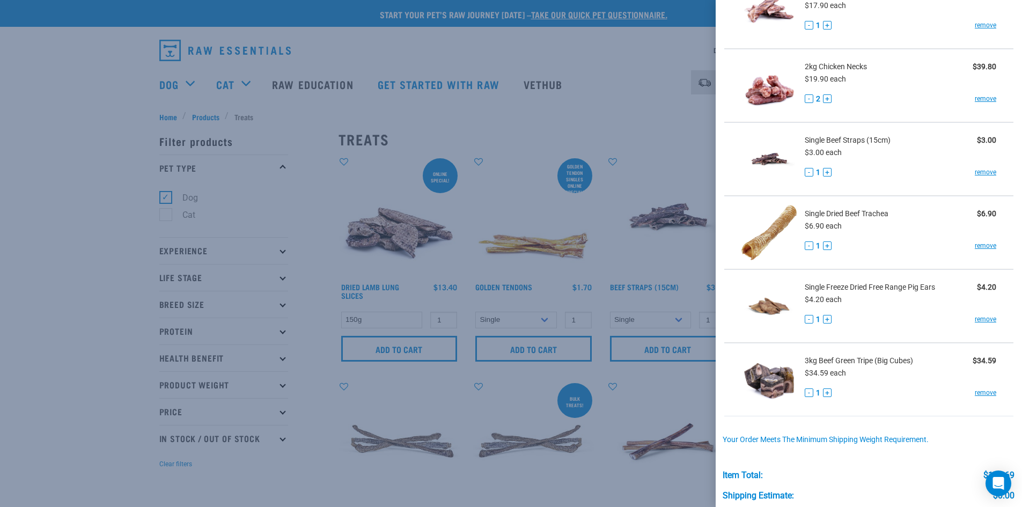
scroll to position [233, 0]
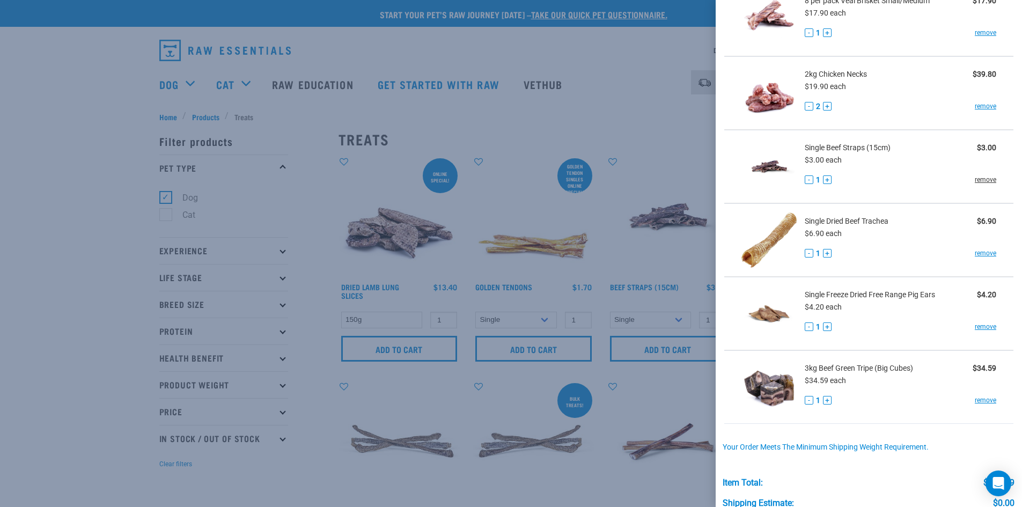
click at [985, 178] on link "remove" at bounding box center [985, 180] width 21 height 10
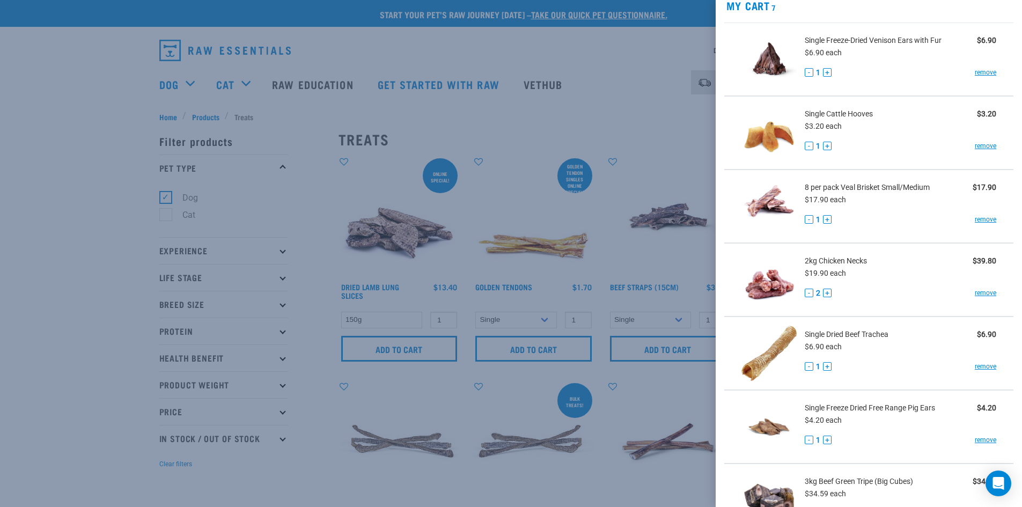
scroll to position [107, 0]
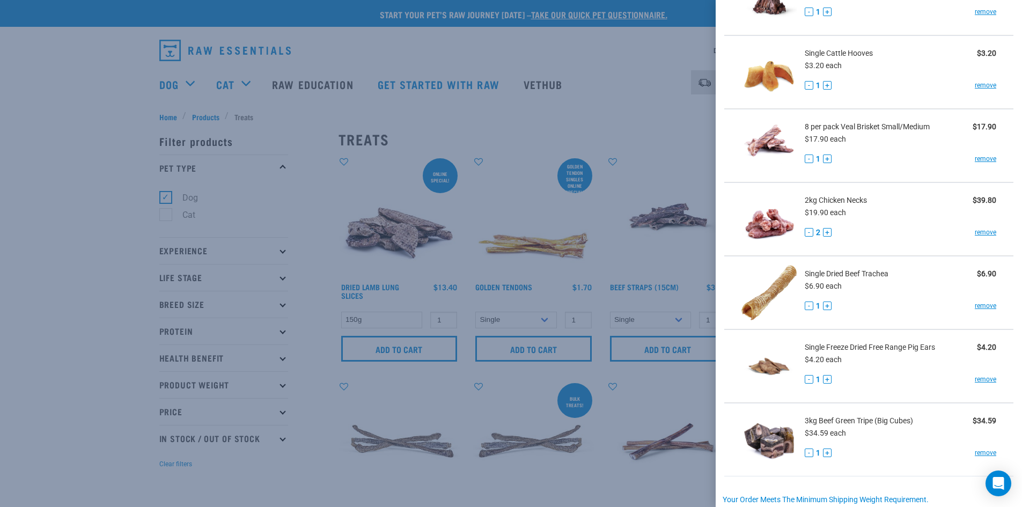
drag, startPoint x: 985, startPoint y: 377, endPoint x: 985, endPoint y: 370, distance: 7.0
click at [985, 377] on link "remove" at bounding box center [985, 380] width 21 height 10
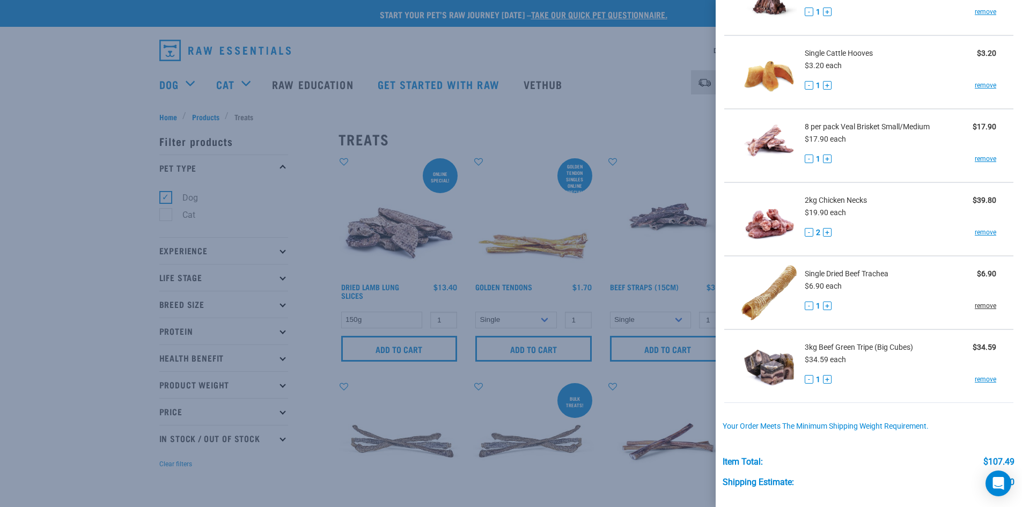
click at [985, 309] on link "remove" at bounding box center [985, 306] width 21 height 10
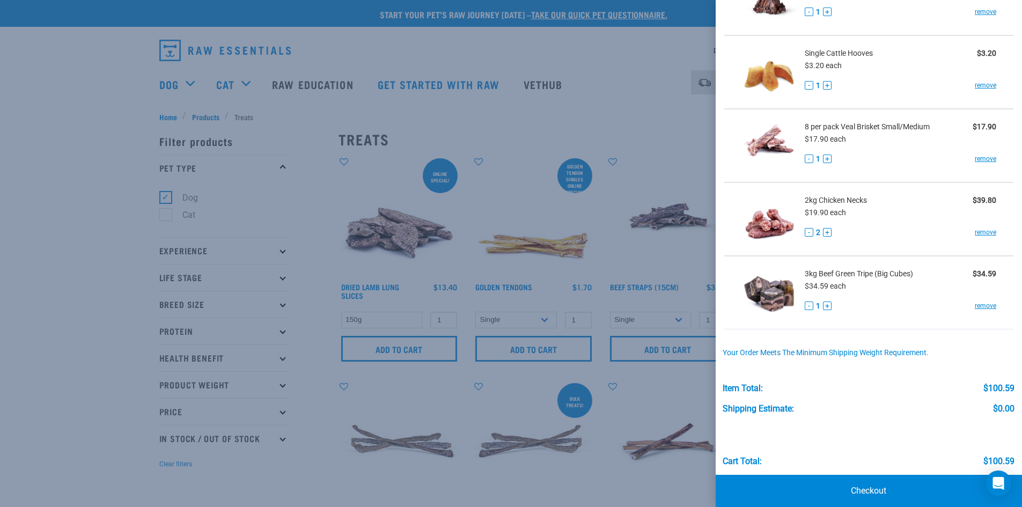
scroll to position [0, 0]
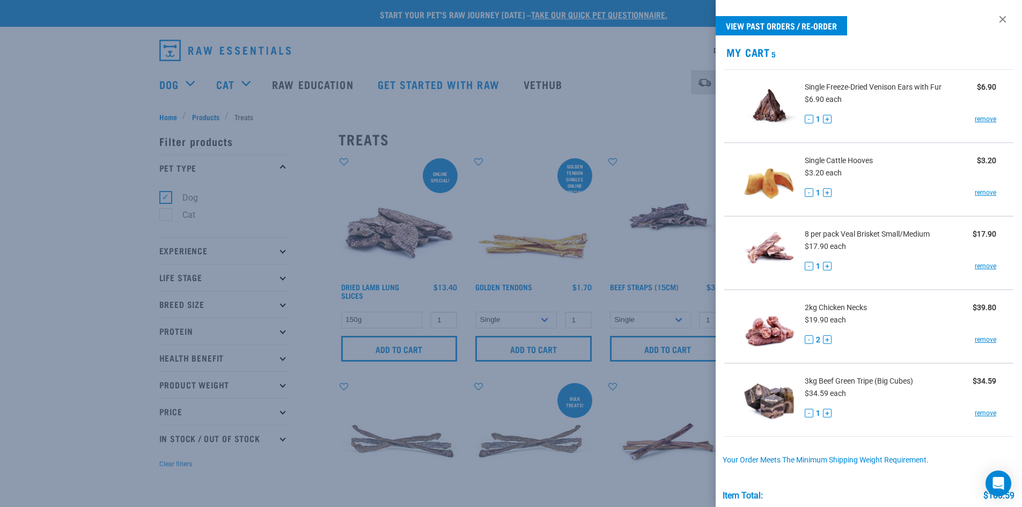
click at [78, 221] on div at bounding box center [511, 253] width 1022 height 507
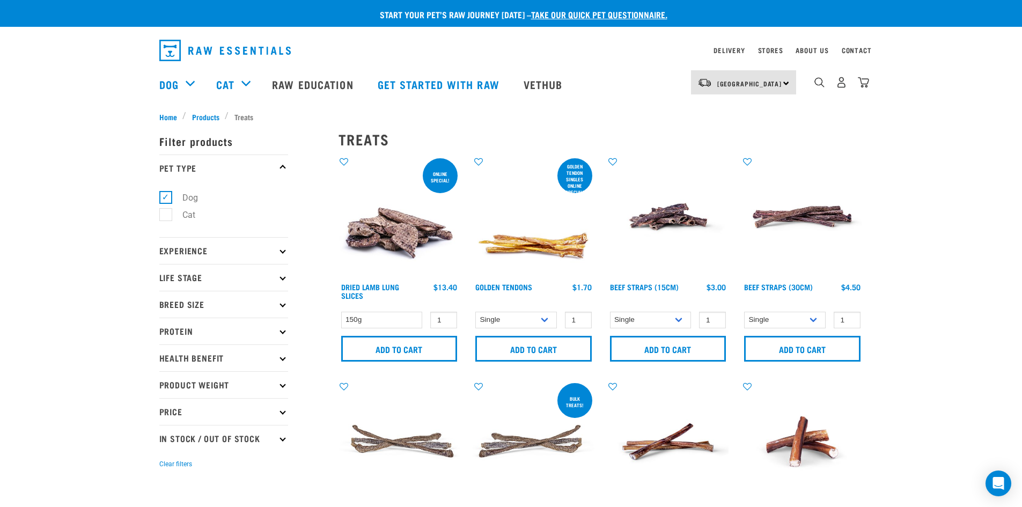
click at [248, 335] on p "Protein" at bounding box center [223, 331] width 129 height 27
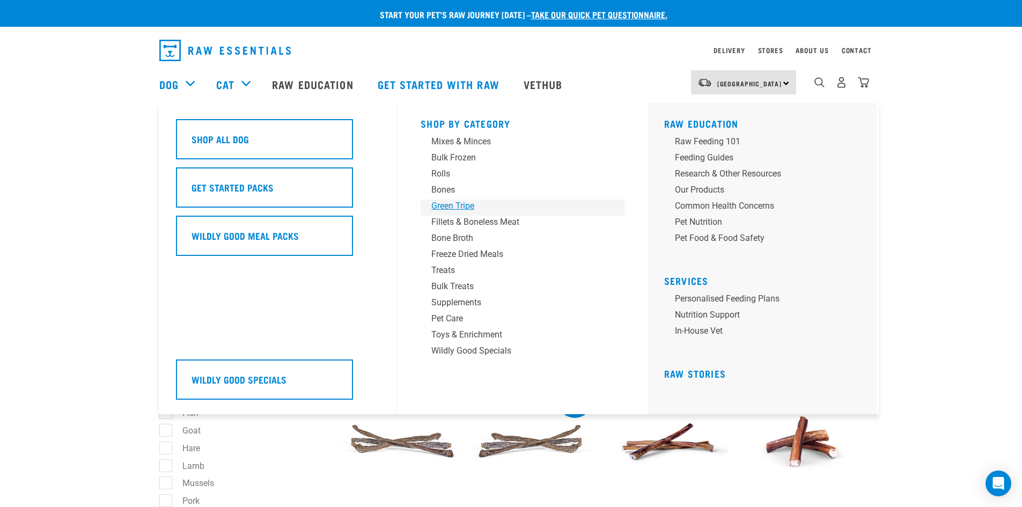
click at [460, 208] on div "Green Tripe" at bounding box center [514, 206] width 167 height 13
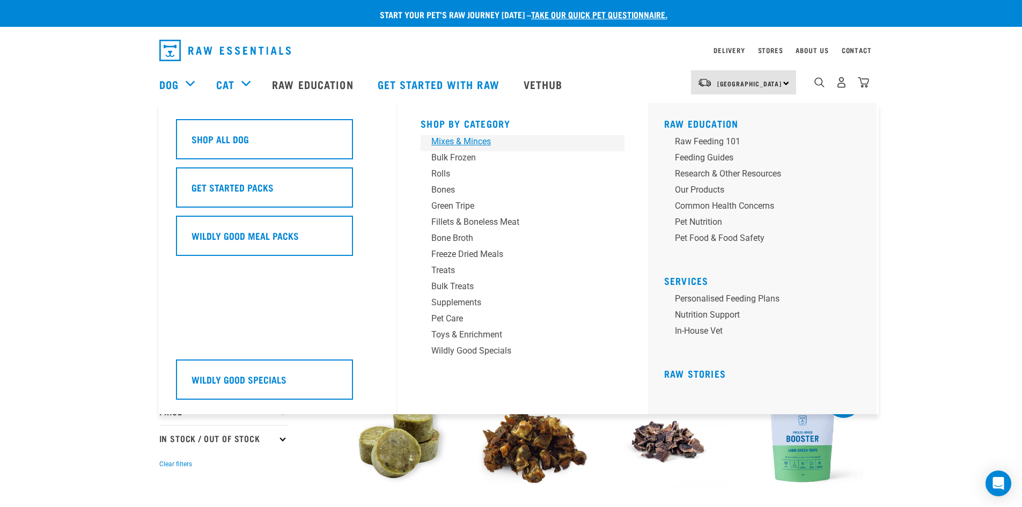
click at [458, 144] on div "Mixes & Minces" at bounding box center [514, 141] width 167 height 13
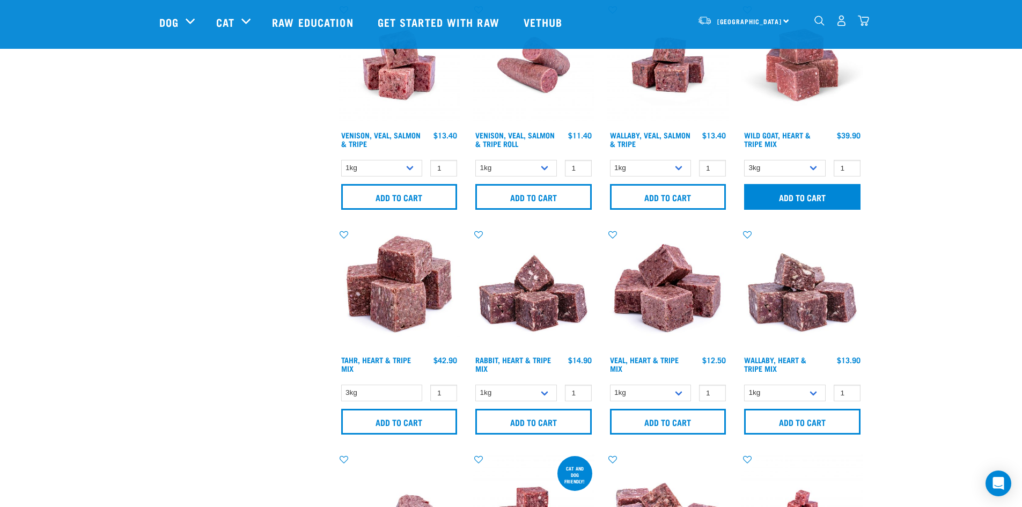
scroll to position [1234, 0]
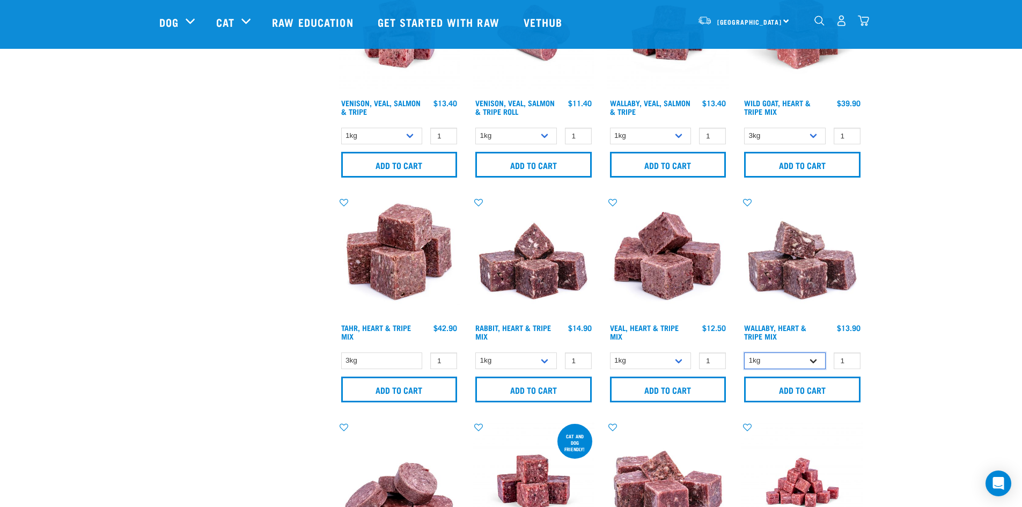
click at [816, 364] on select "1kg 3kg" at bounding box center [785, 361] width 82 height 17
click at [819, 389] on input "Add to cart" at bounding box center [802, 390] width 116 height 26
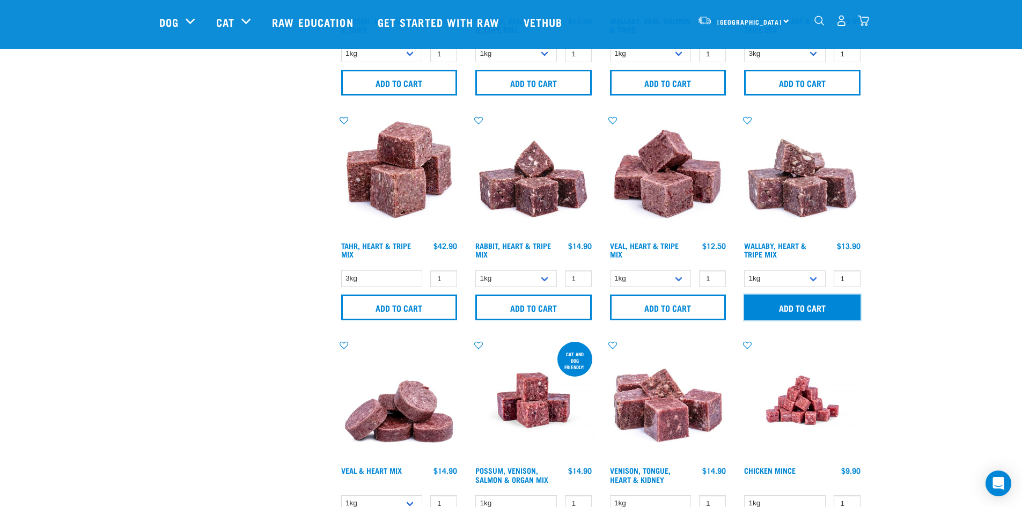
scroll to position [1341, 0]
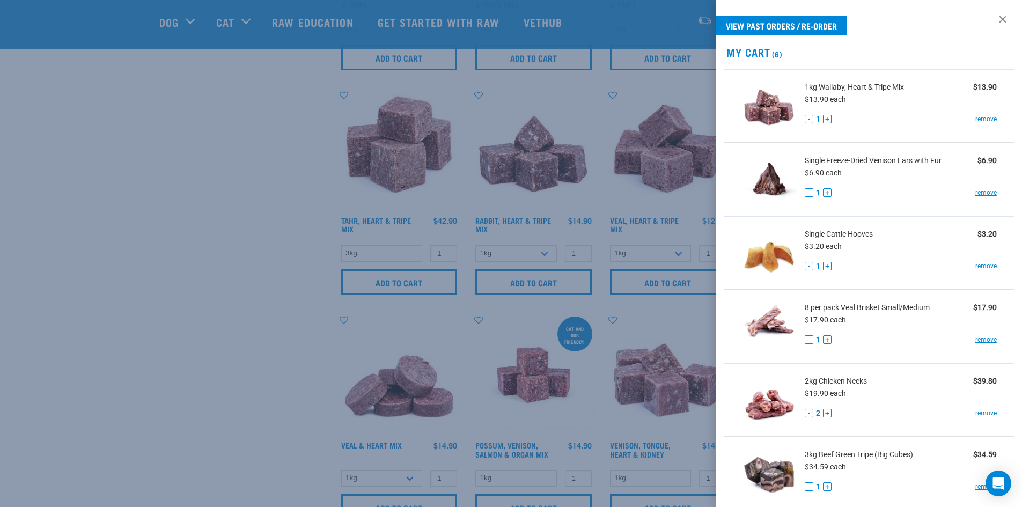
click at [104, 328] on div at bounding box center [511, 253] width 1022 height 507
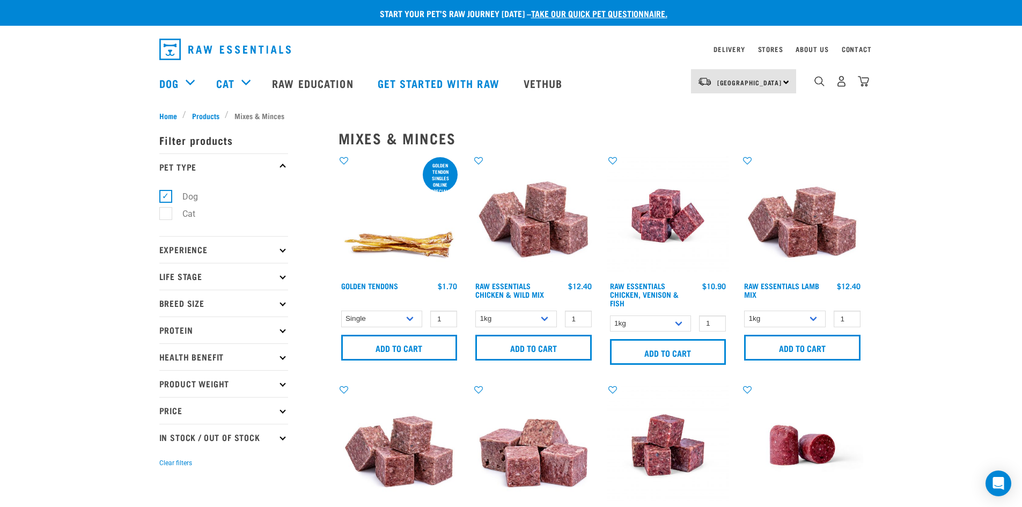
scroll to position [0, 0]
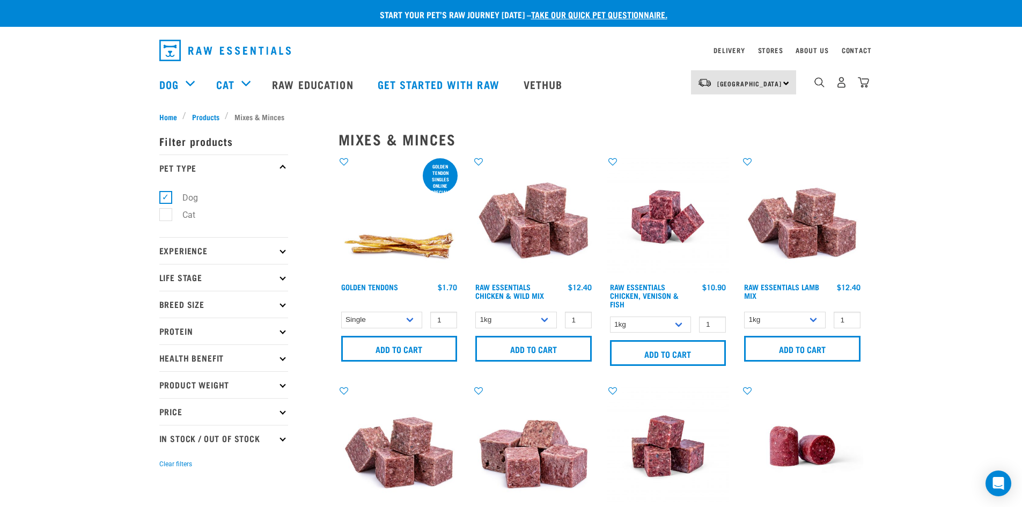
click at [184, 322] on p "Protein" at bounding box center [223, 331] width 129 height 27
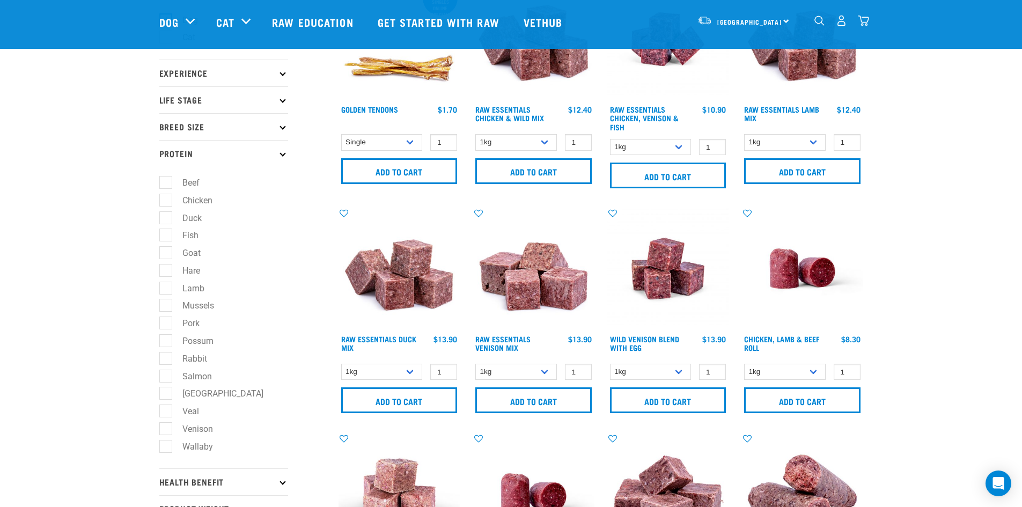
scroll to position [107, 0]
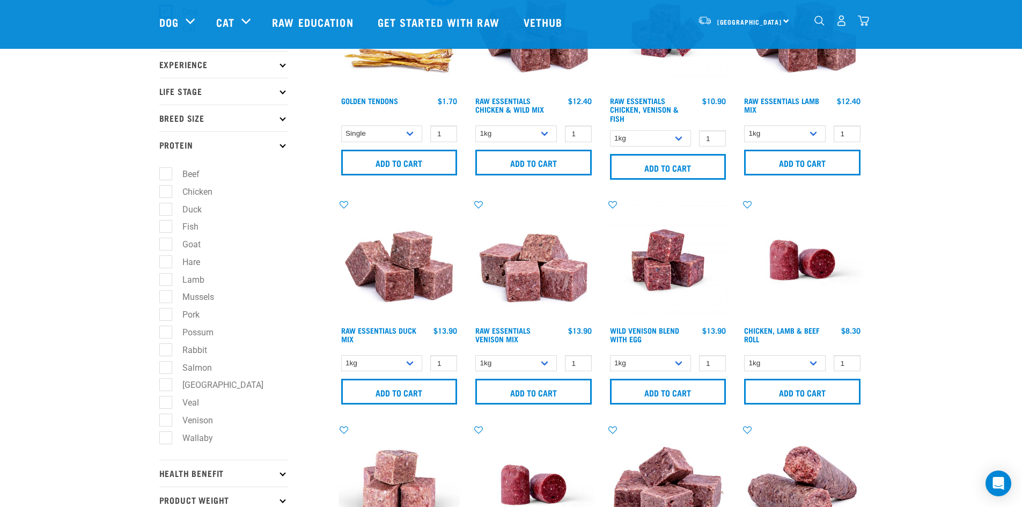
click at [194, 328] on label "Possum" at bounding box center [191, 332] width 53 height 13
click at [166, 328] on input "Possum" at bounding box center [162, 330] width 7 height 7
checkbox input "true"
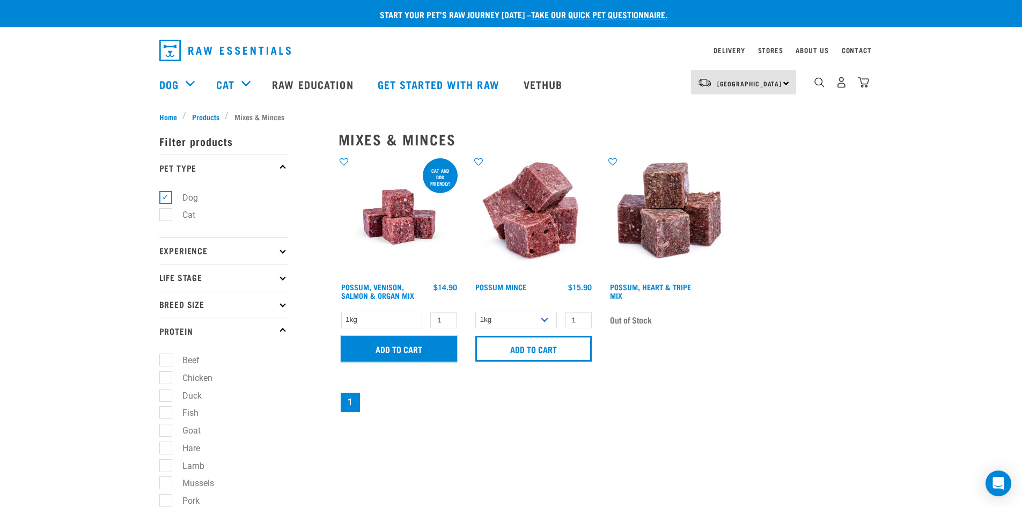
click at [406, 348] on input "Add to cart" at bounding box center [399, 349] width 116 height 26
click at [864, 83] on img "dropdown navigation" at bounding box center [863, 82] width 11 height 11
click at [861, 83] on img "dropdown navigation" at bounding box center [863, 82] width 11 height 11
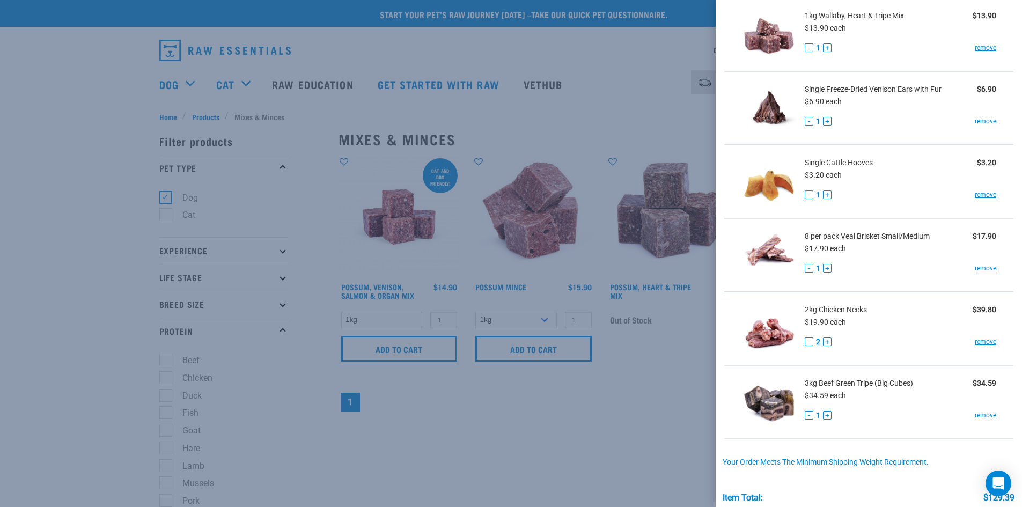
scroll to position [161, 0]
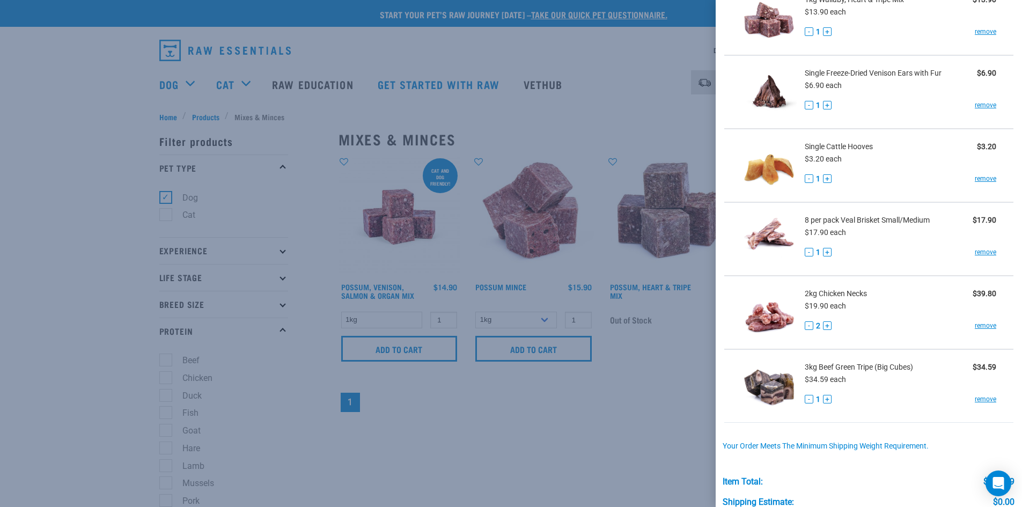
click at [606, 436] on div at bounding box center [511, 253] width 1022 height 507
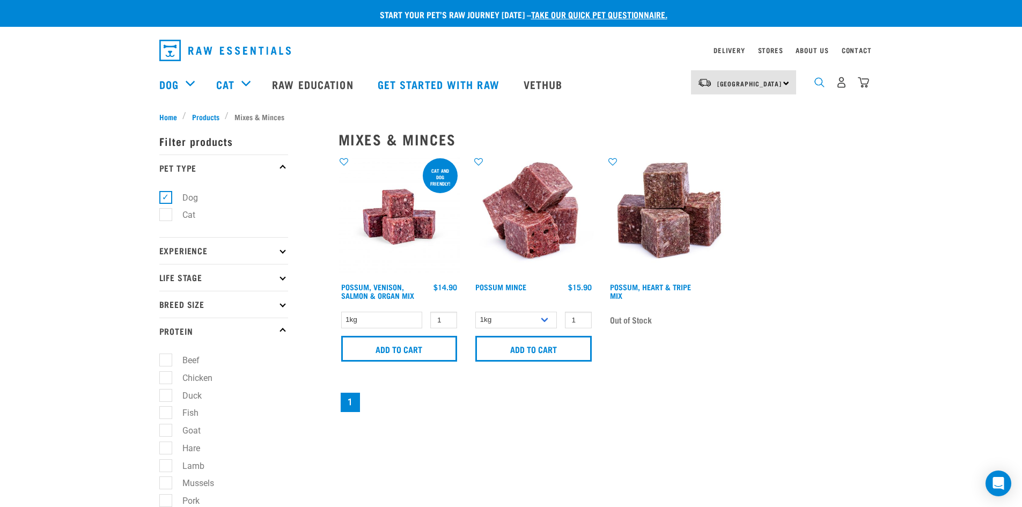
click at [822, 87] on img "dropdown navigation" at bounding box center [820, 82] width 10 height 10
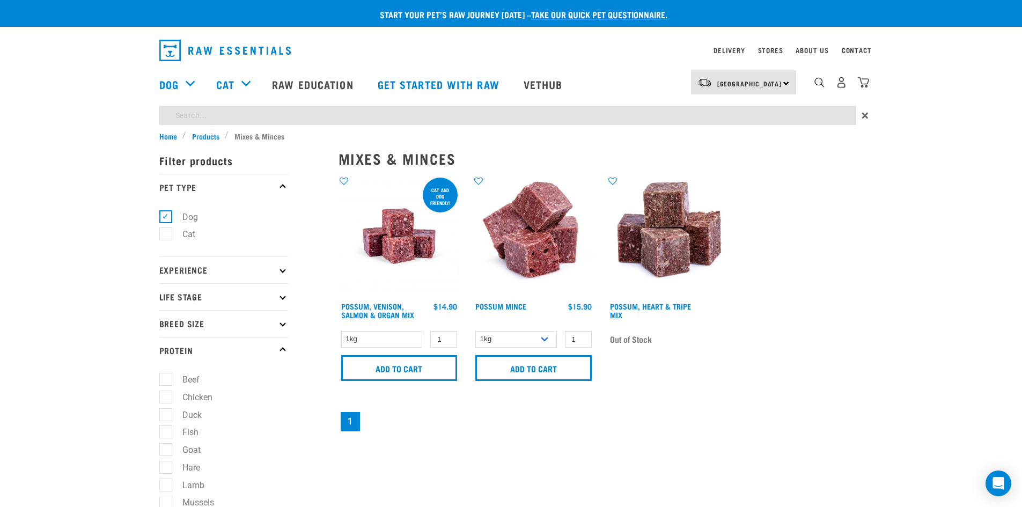
click at [251, 115] on div "Start your pet’s raw journey today – take our quick pet questionnaire. Delivery…" at bounding box center [511, 401] width 1022 height 802
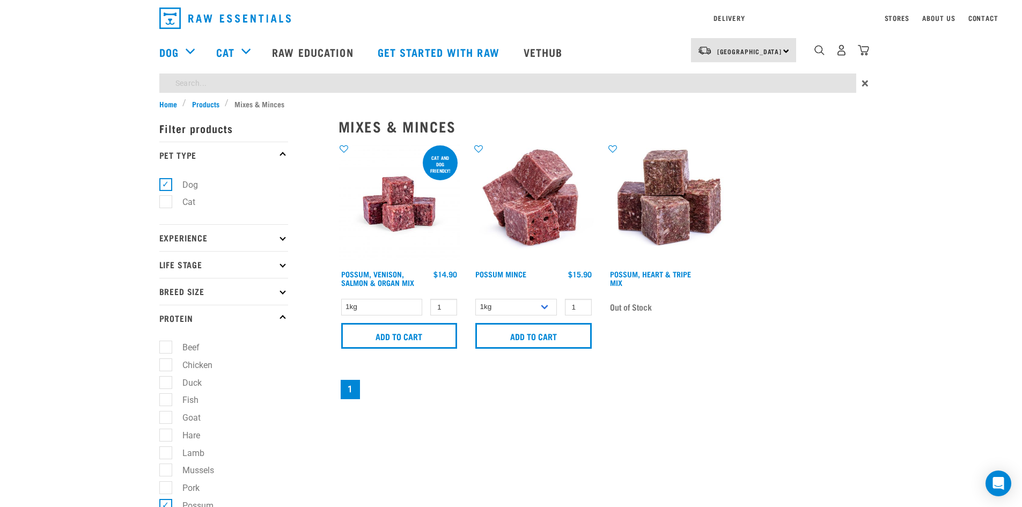
click at [866, 55] on div "Delivery Stores About Us Contact North Island" at bounding box center [511, 49] width 1022 height 98
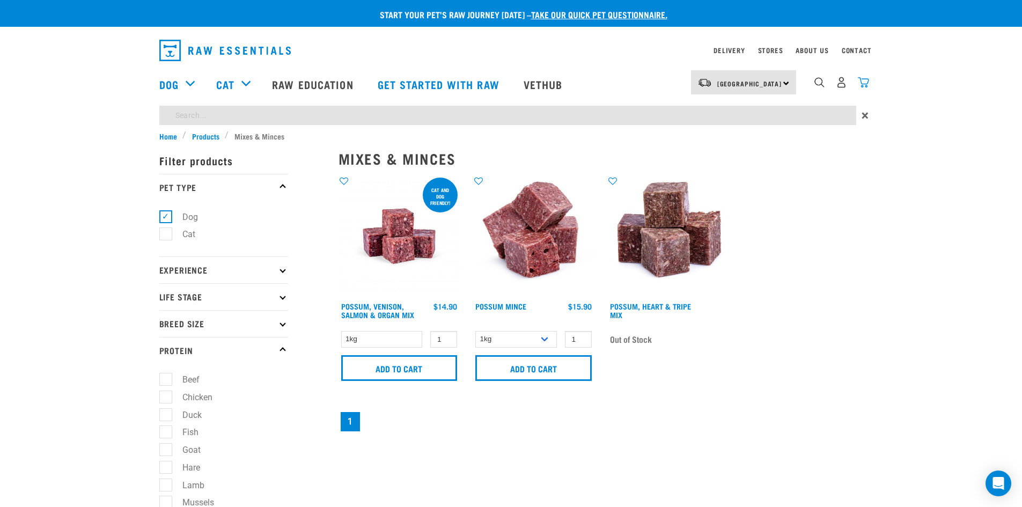
click at [864, 88] on img "dropdown navigation" at bounding box center [863, 82] width 11 height 11
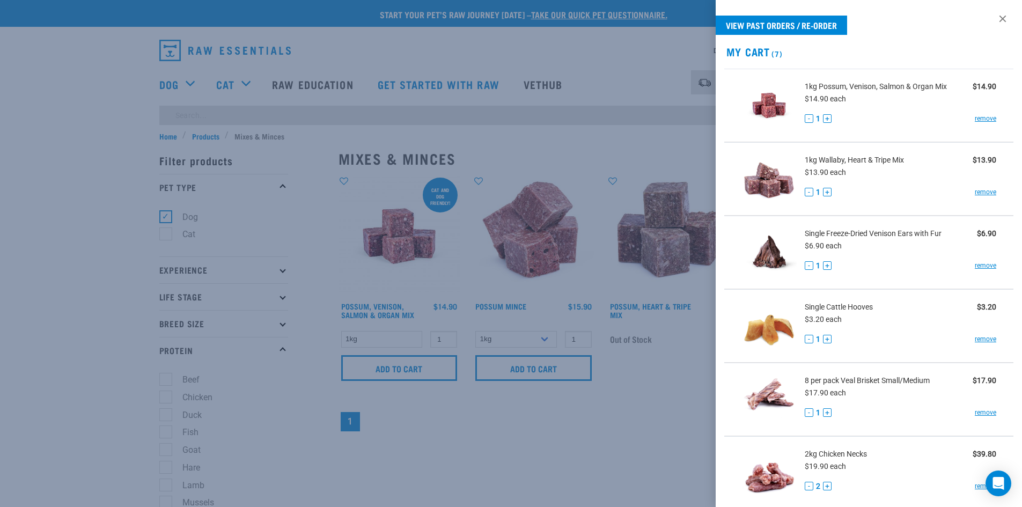
scroll to position [0, 0]
drag, startPoint x: 977, startPoint y: 119, endPoint x: 977, endPoint y: 127, distance: 8.6
click at [977, 119] on link "remove" at bounding box center [985, 119] width 21 height 10
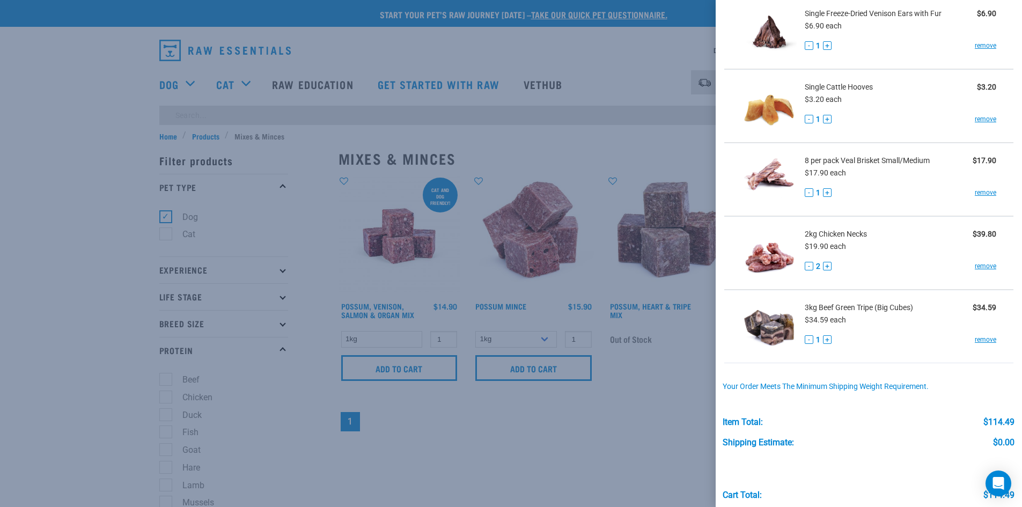
scroll to position [194, 0]
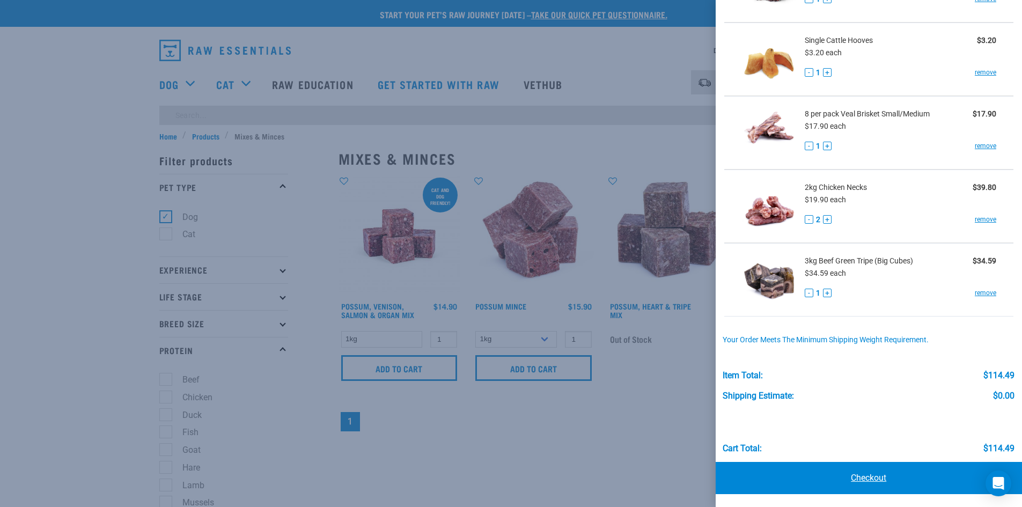
click at [860, 482] on link "Checkout" at bounding box center [869, 478] width 307 height 32
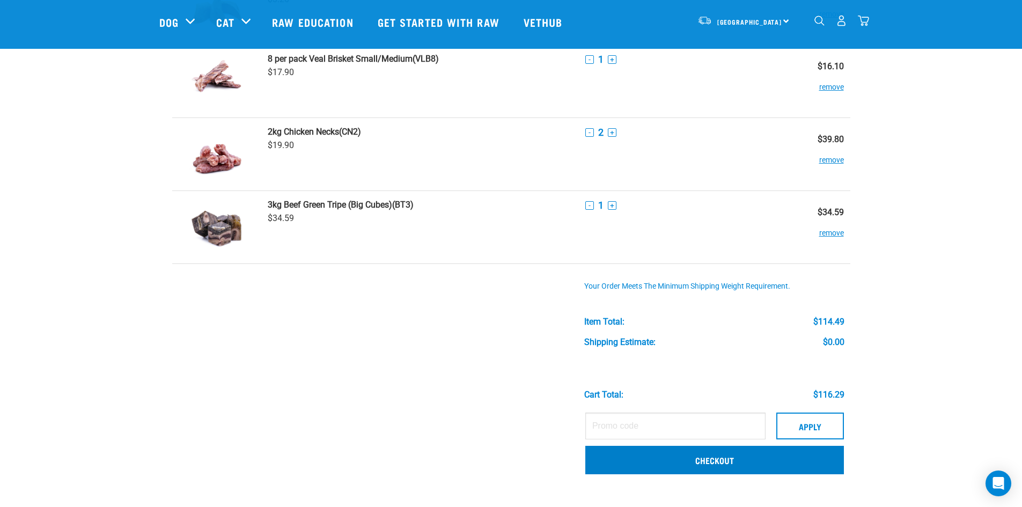
scroll to position [268, 0]
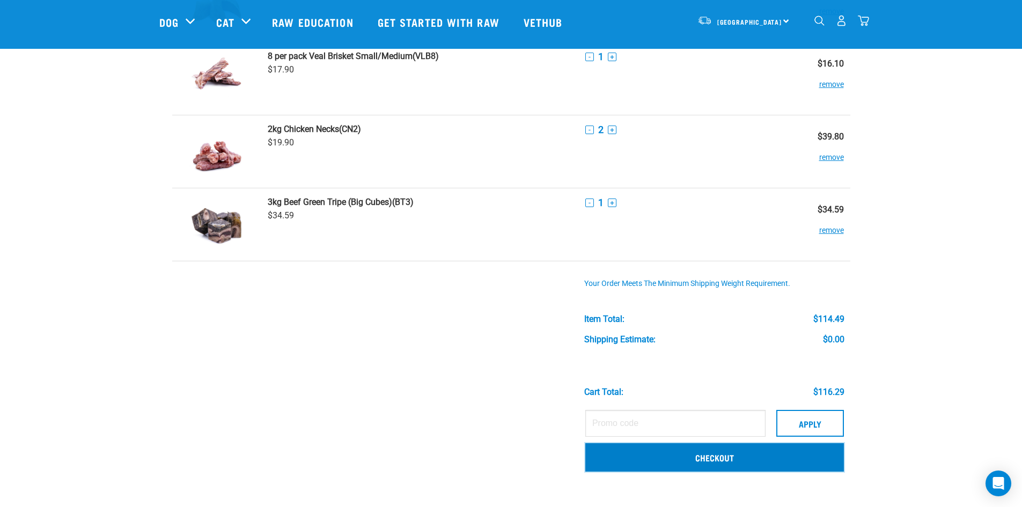
click at [771, 458] on link "Checkout" at bounding box center [714, 457] width 259 height 28
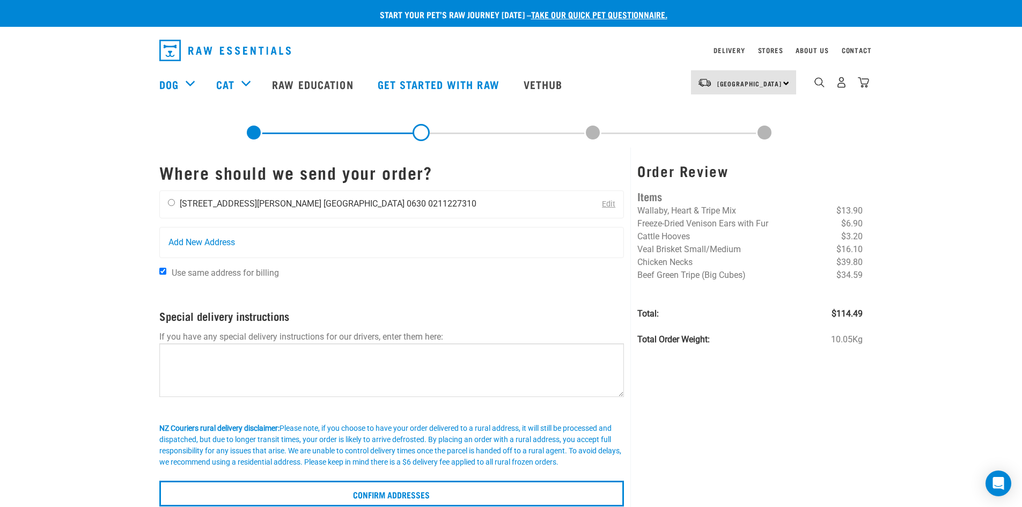
click at [324, 206] on li "Auckland 0630" at bounding box center [375, 204] width 102 height 10
click at [171, 202] on input "radio" at bounding box center [171, 202] width 7 height 7
radio input "true"
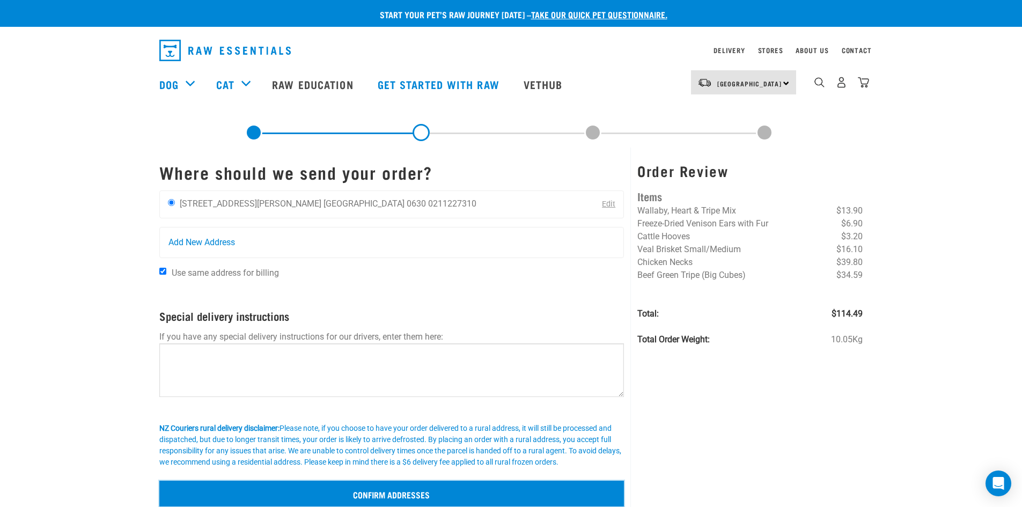
click at [462, 493] on input "Confirm addresses" at bounding box center [391, 494] width 465 height 26
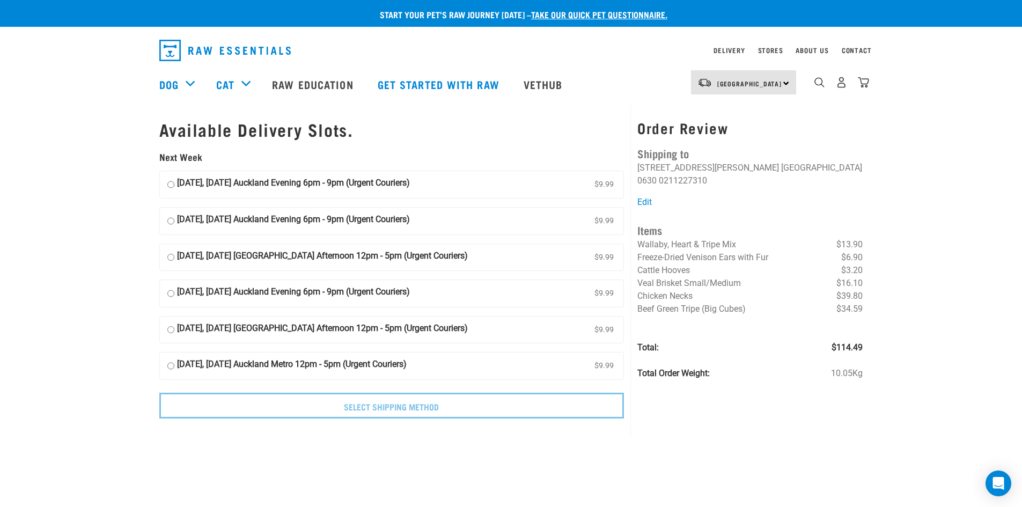
click at [382, 293] on strong "[DATE], [DATE] Auckland Evening 6pm - 9pm (Urgent Couriers)" at bounding box center [293, 293] width 233 height 16
click at [174, 293] on input "[DATE], [DATE] Auckland Evening 6pm - 9pm (Urgent Couriers) $9.99" at bounding box center [170, 293] width 7 height 16
radio input "true"
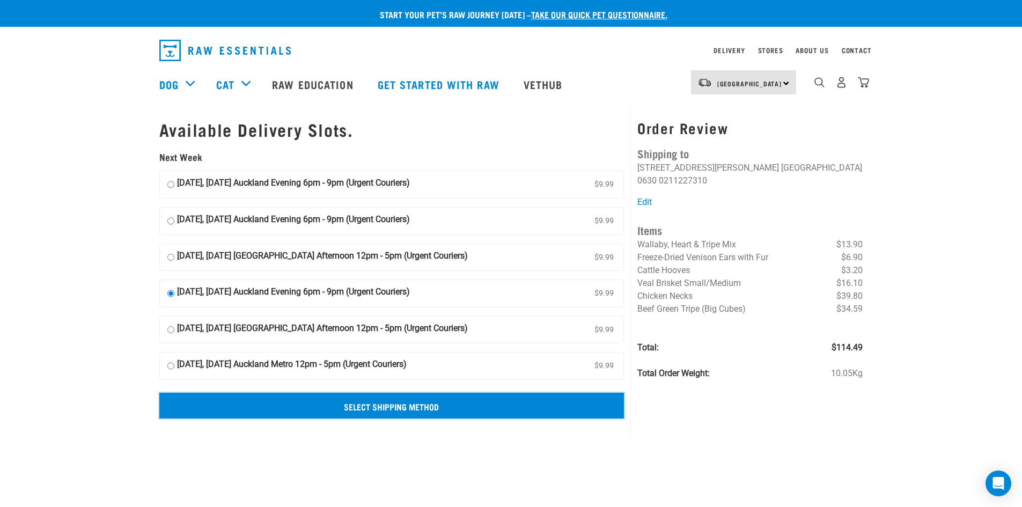
click at [383, 407] on input "Select Shipping Method" at bounding box center [391, 406] width 465 height 26
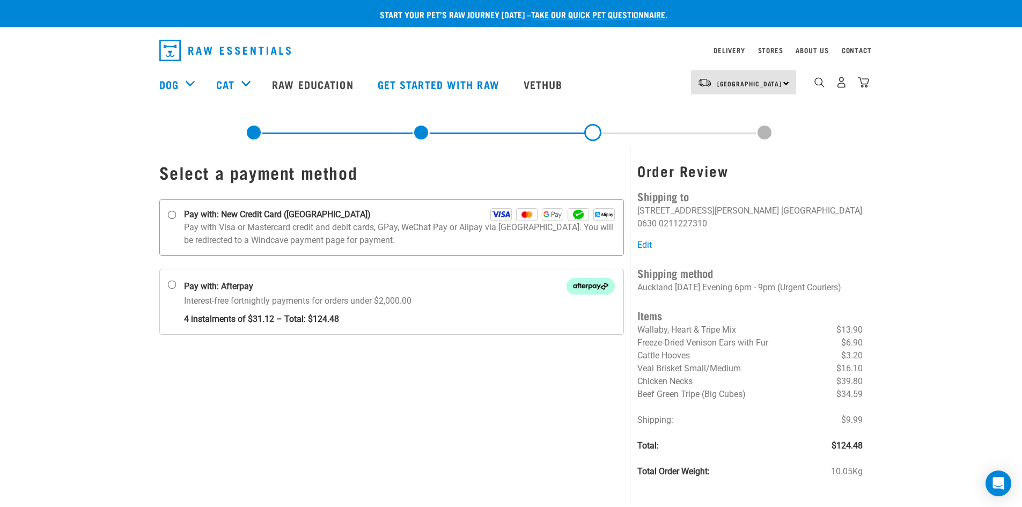
click at [265, 222] on p "Pay with Visa or Mastercard credit and debit cards, GPay, WeChat Pay or Alipay …" at bounding box center [399, 234] width 431 height 26
click at [176, 219] on input "Pay with: New Credit Card ([GEOGRAPHIC_DATA])" at bounding box center [171, 215] width 9 height 9
radio input "true"
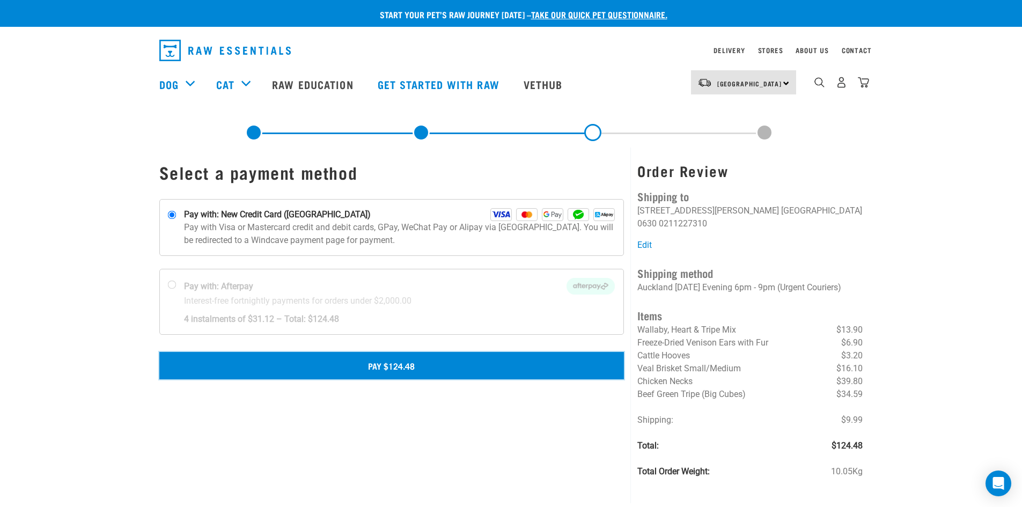
click at [368, 369] on button "Pay $124.48" at bounding box center [391, 365] width 465 height 27
